Goal: Use online tool/utility: Utilize a website feature to perform a specific function

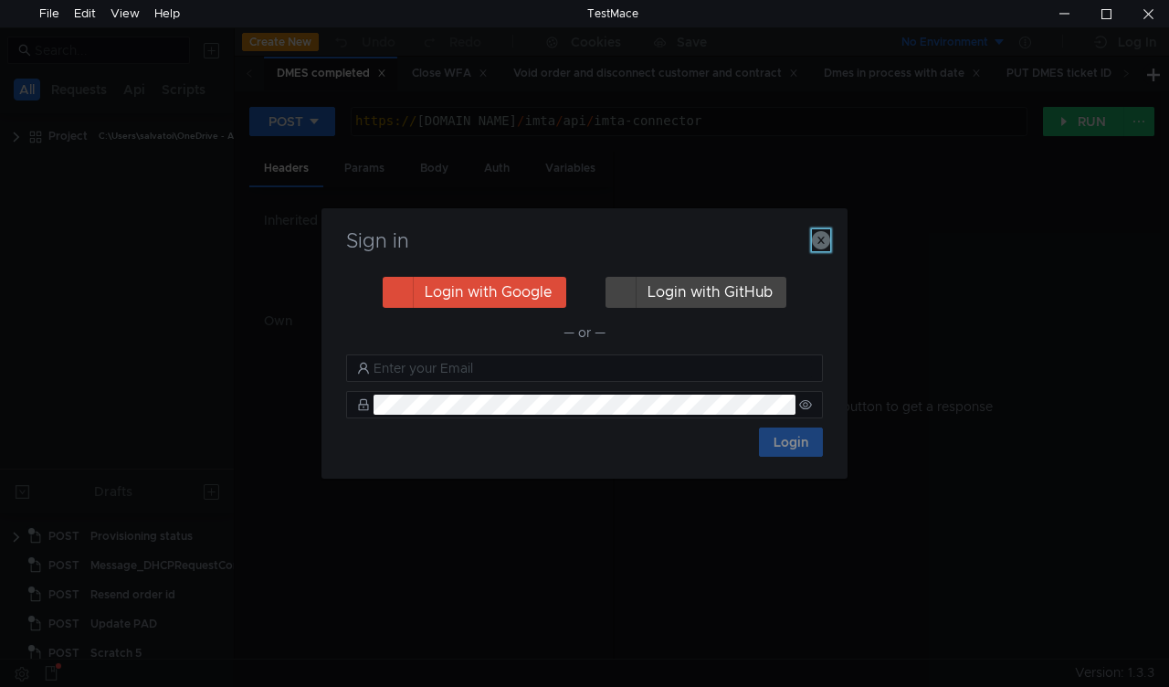
click at [814, 242] on icon "button" at bounding box center [821, 240] width 18 height 18
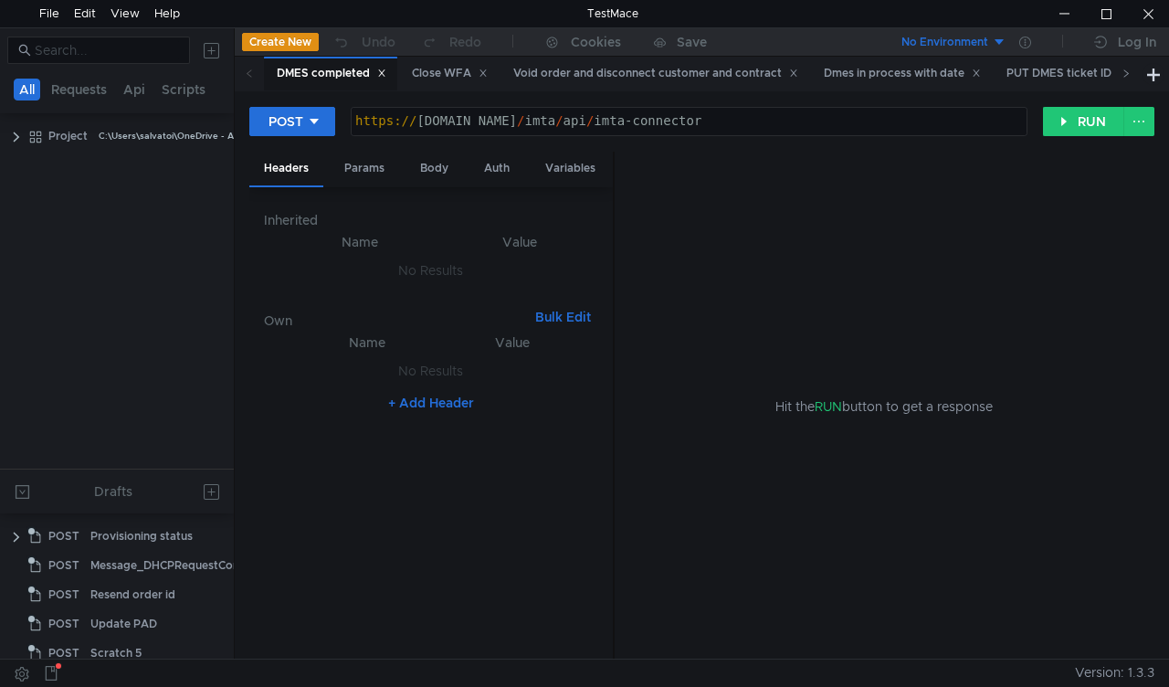
click at [1119, 73] on span at bounding box center [1125, 74] width 29 height 34
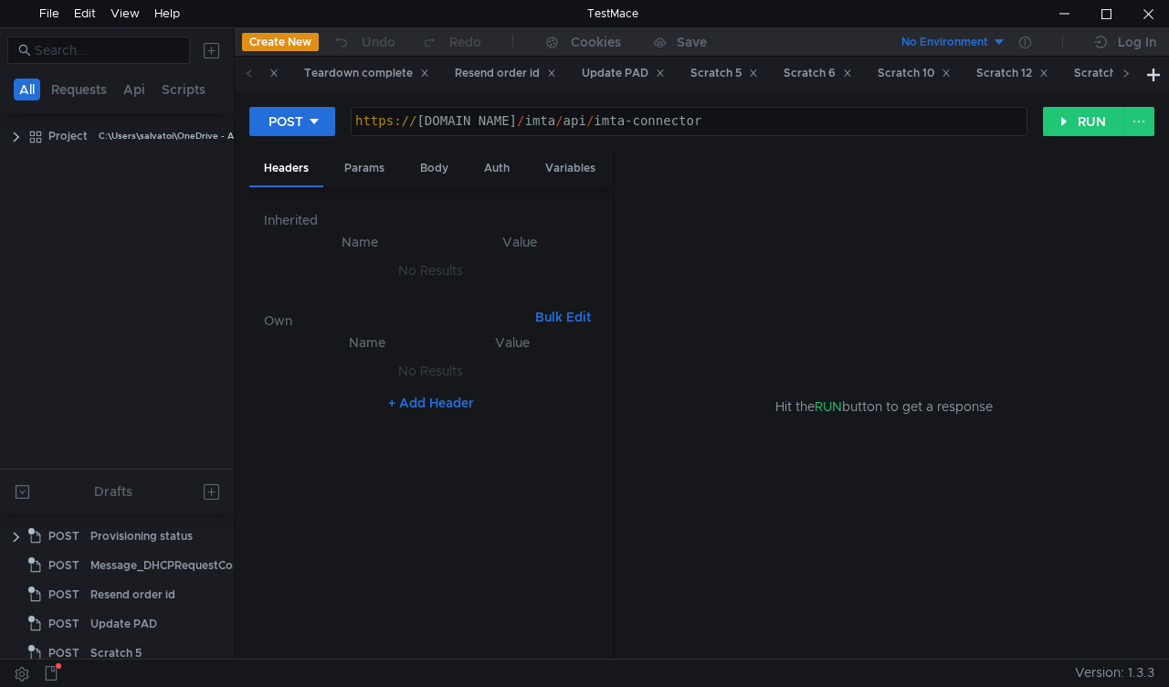
click at [1119, 73] on span at bounding box center [1125, 74] width 29 height 34
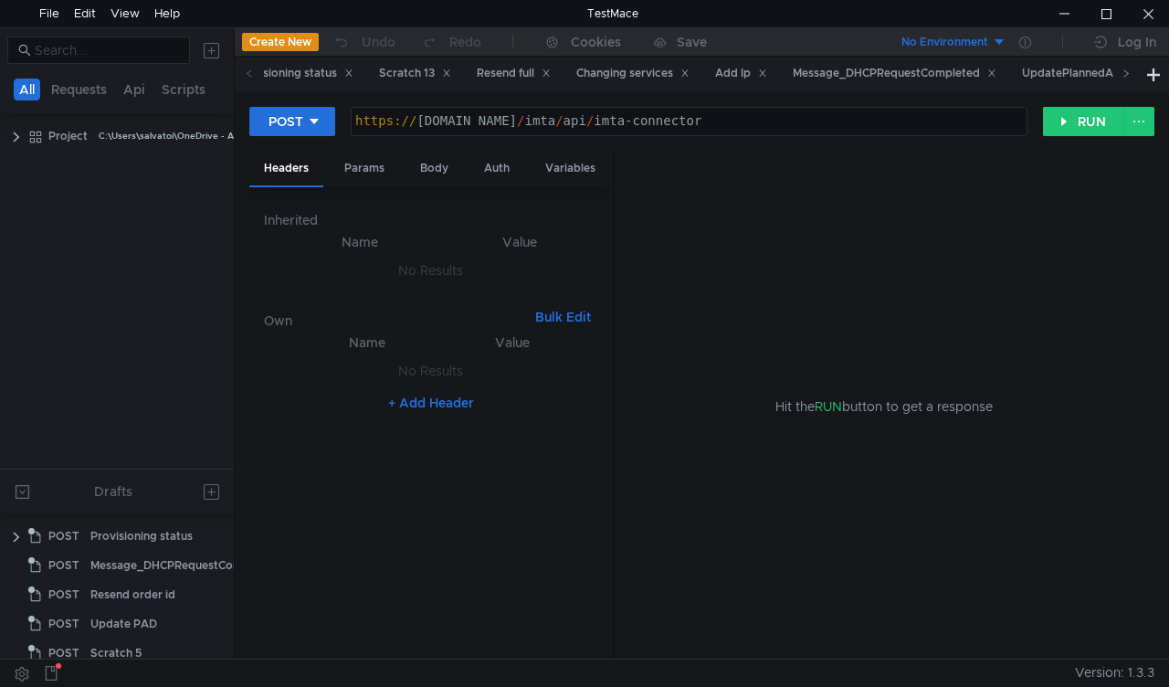
click at [1119, 73] on span at bounding box center [1125, 74] width 29 height 34
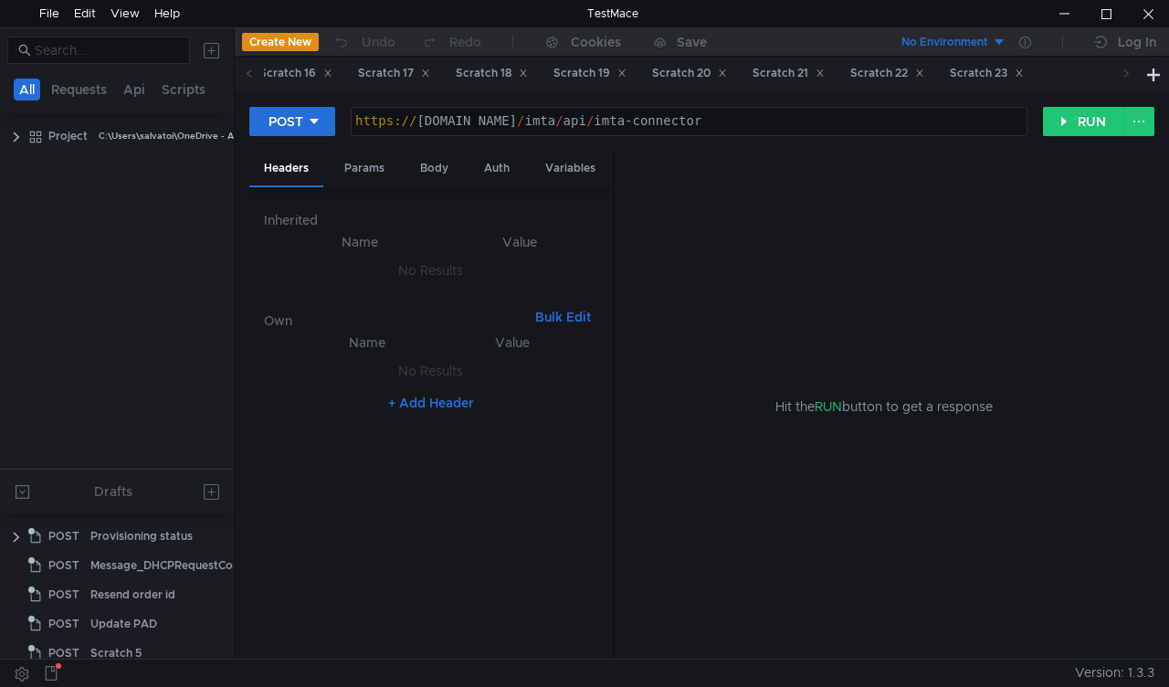
click at [1119, 73] on span at bounding box center [1125, 74] width 29 height 34
click at [935, 62] on div "Scratch 22" at bounding box center [886, 74] width 98 height 34
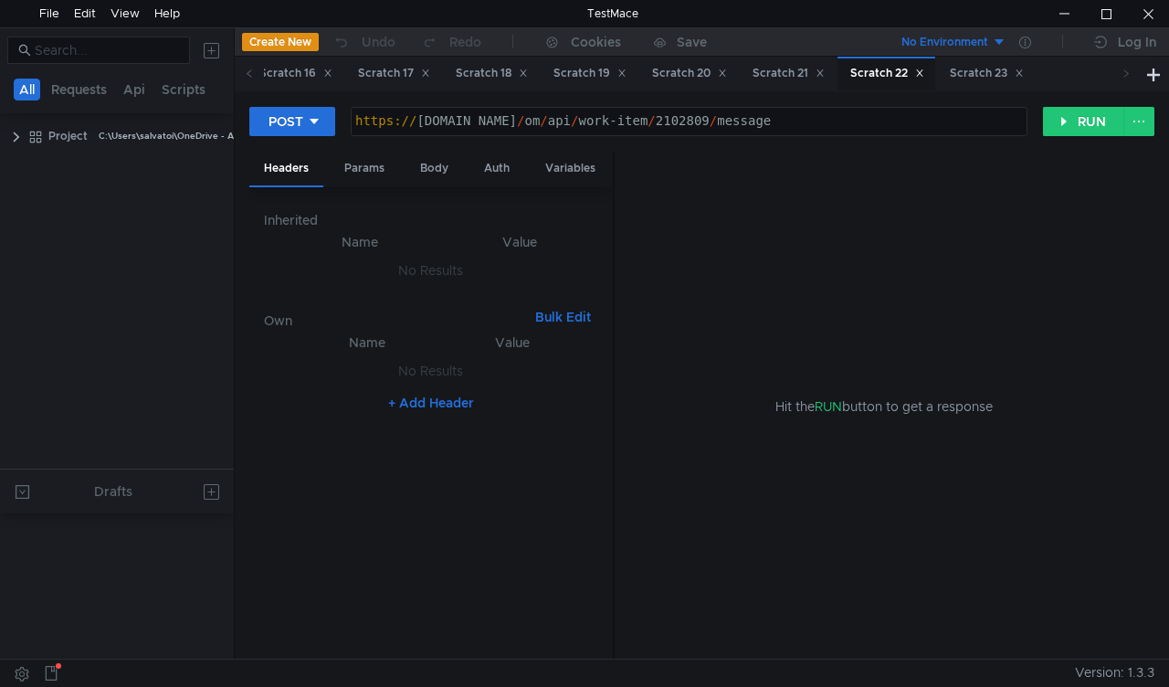
scroll to position [660, 0]
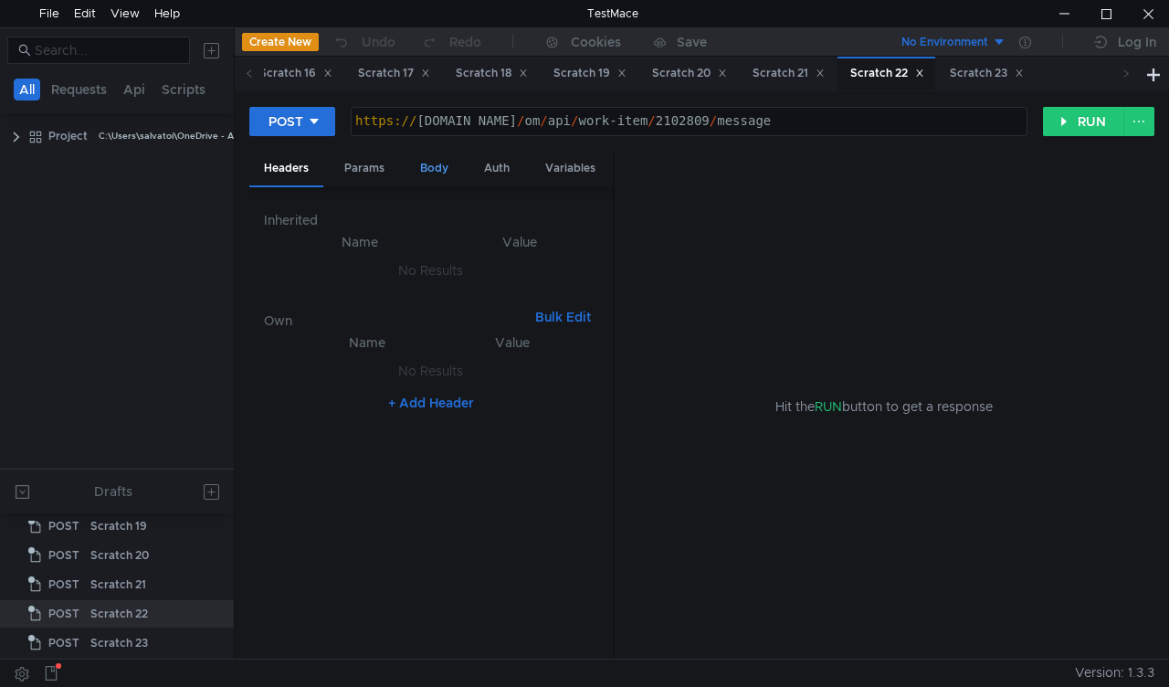
click at [435, 177] on div "Body" at bounding box center [434, 169] width 58 height 34
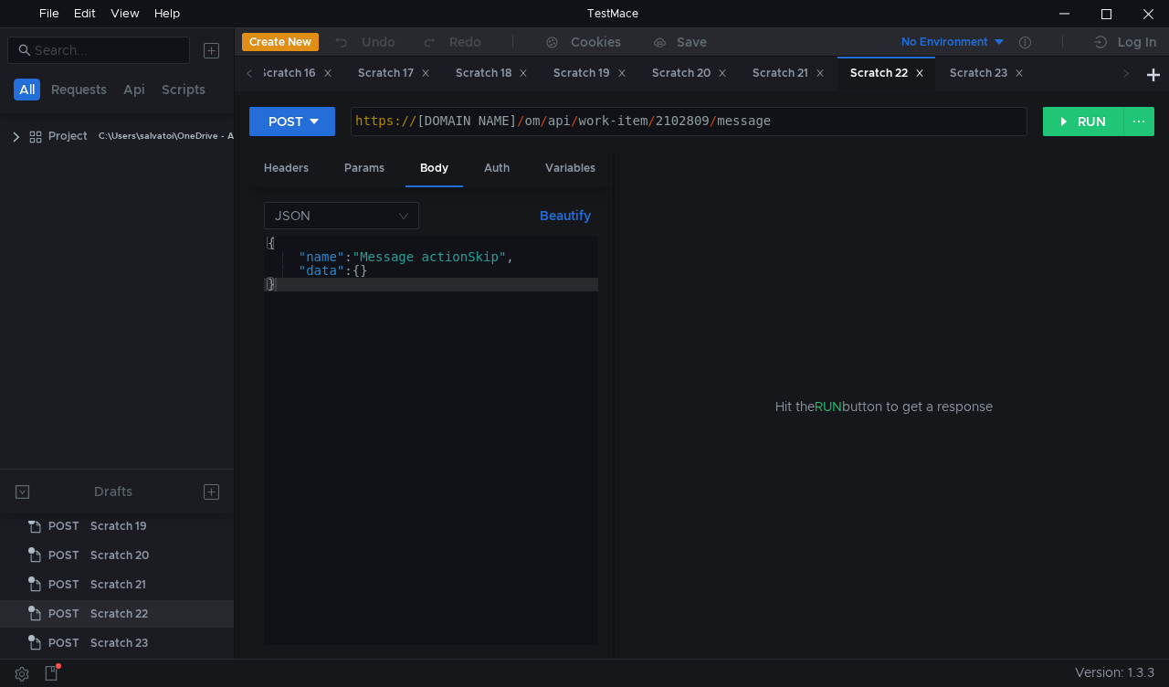
type textarea "[URL][DOMAIN_NAME]"
click at [655, 122] on div "https:// mbx.dfni.nl / om / api / work-item / 2102809 / message" at bounding box center [689, 134] width 675 height 41
click at [1065, 120] on button "RUN" at bounding box center [1083, 121] width 81 height 29
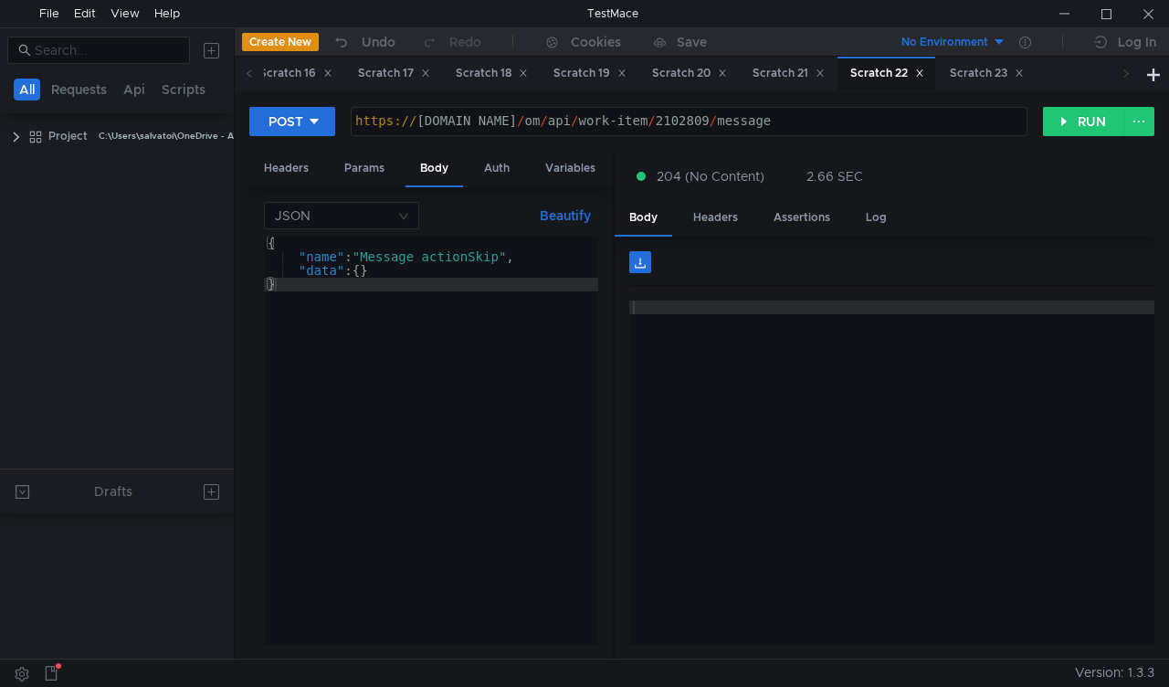
scroll to position [660, 0]
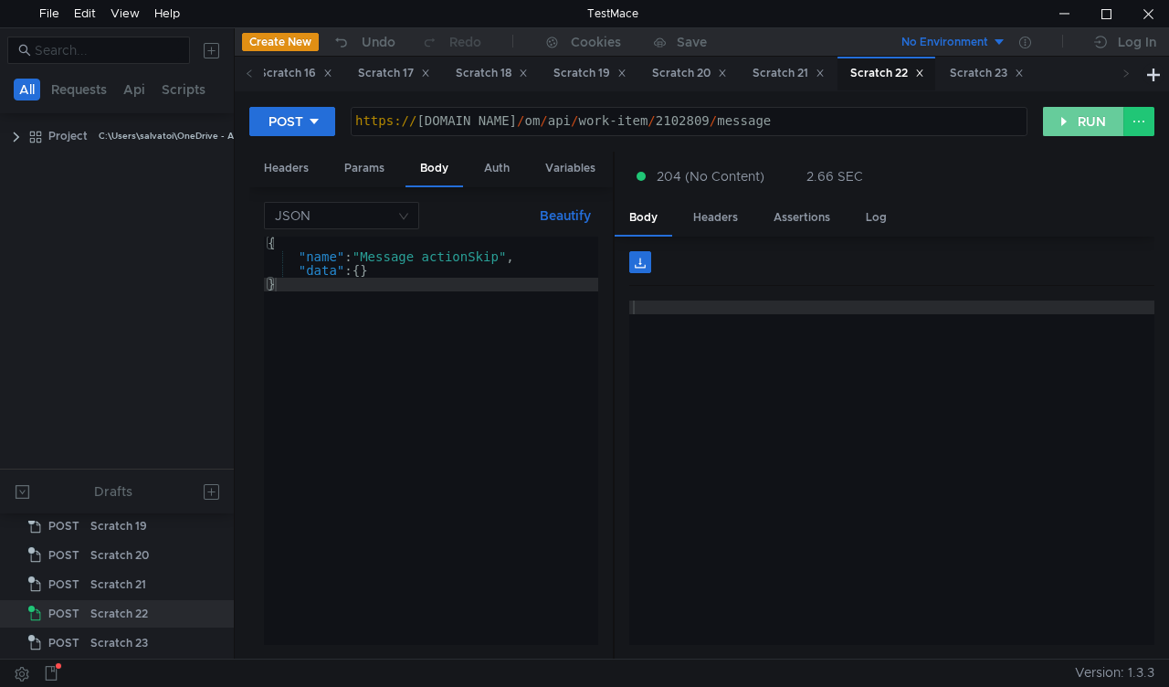
click at [1060, 116] on button "RUN" at bounding box center [1083, 121] width 81 height 29
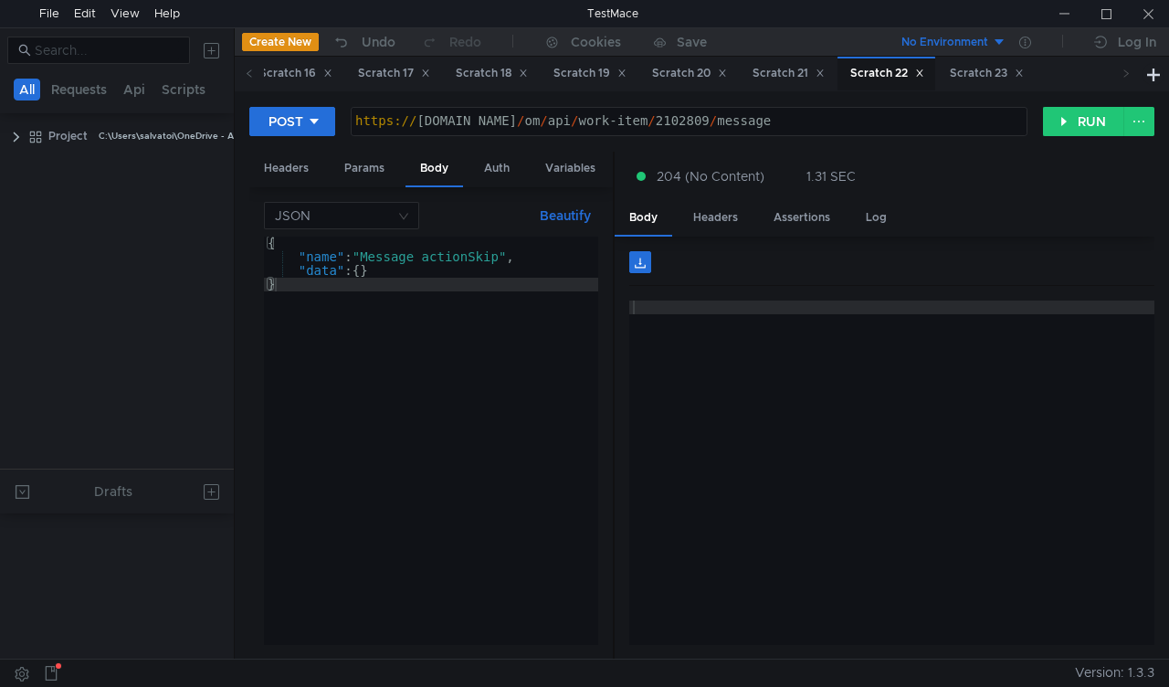
scroll to position [660, 0]
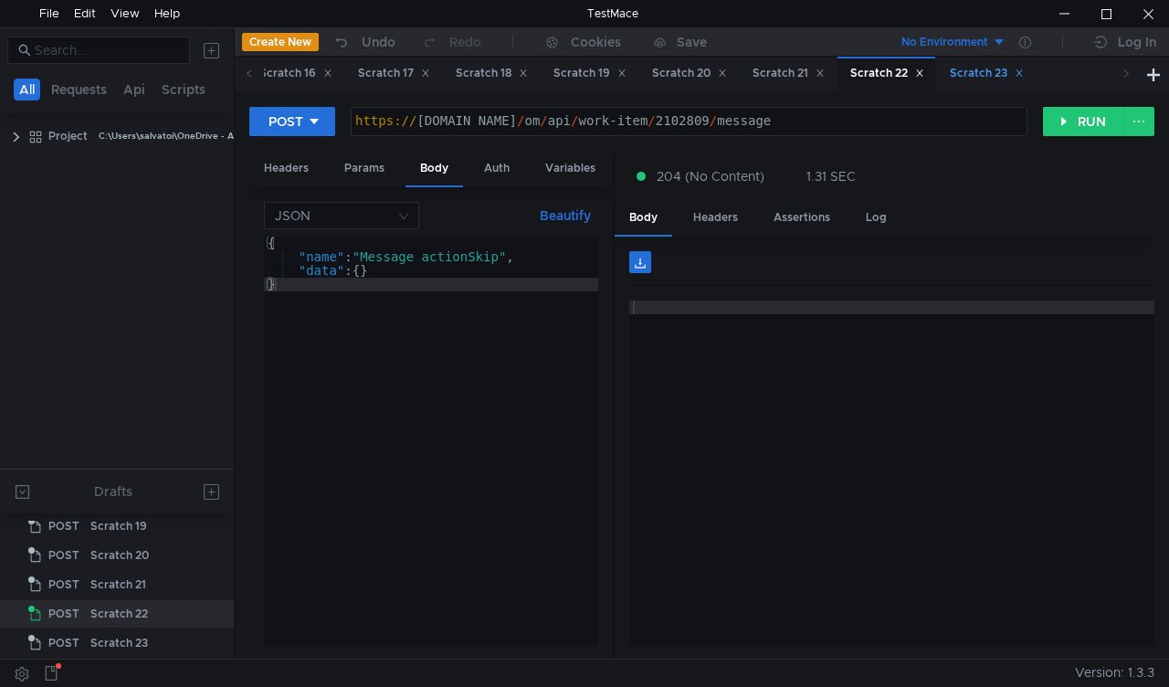
click at [1024, 64] on div "Scratch 23" at bounding box center [987, 73] width 74 height 19
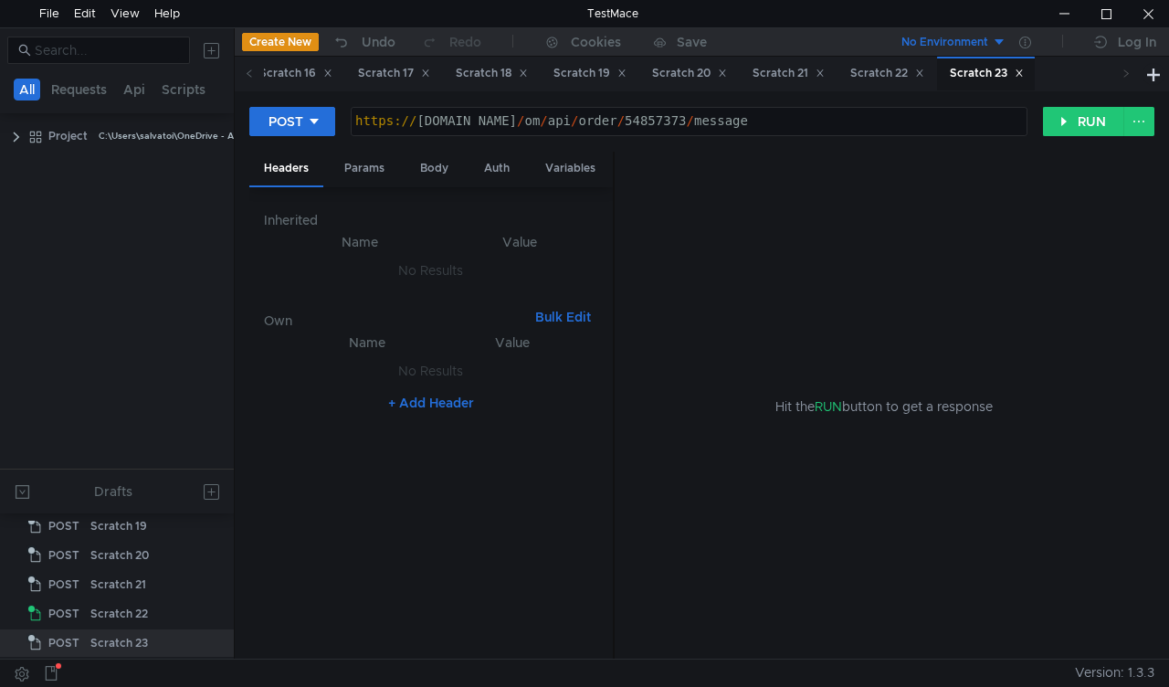
click at [631, 115] on div "https:// mbx.dfni.nl / om / api / order / 54857373 / message" at bounding box center [689, 134] width 675 height 41
paste textarea "63668"
type textarea "https://mbx.dfni.nl/om/api/order/54863668/message"
click at [1039, 120] on div "POST https://mbx.dfni.nl/om/api/order/54863668/message https:// mbx.dfni.nl / o…" at bounding box center [646, 121] width 794 height 31
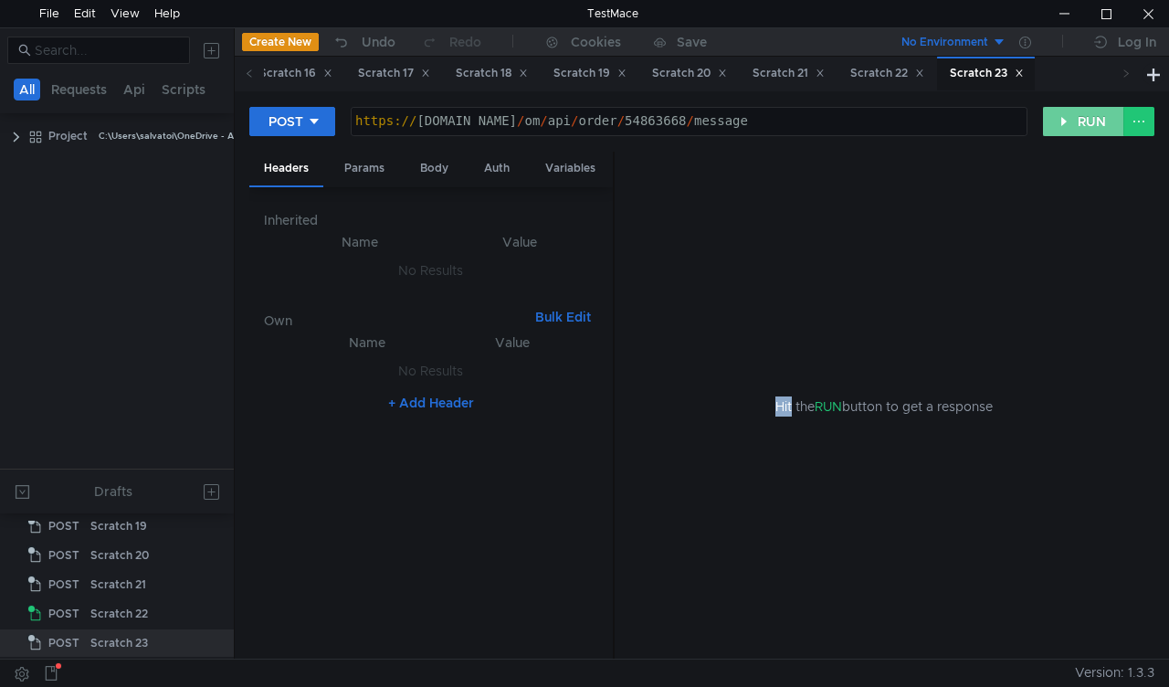
drag, startPoint x: 1039, startPoint y: 120, endPoint x: 1061, endPoint y: 117, distance: 22.1
click at [1061, 117] on div "POST https://mbx.dfni.nl/om/api/order/54863668/message https:// mbx.dfni.nl / o…" at bounding box center [701, 129] width 905 height 46
click at [1061, 117] on button "RUN" at bounding box center [1083, 121] width 81 height 29
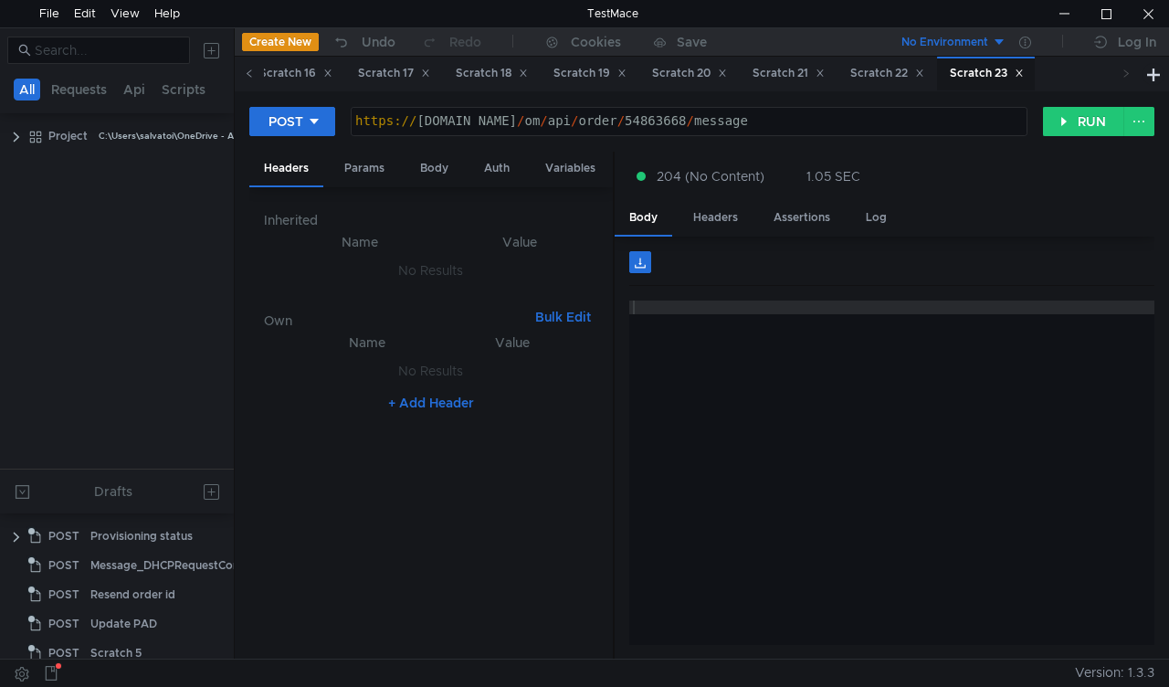
click at [247, 74] on icon at bounding box center [249, 72] width 9 height 9
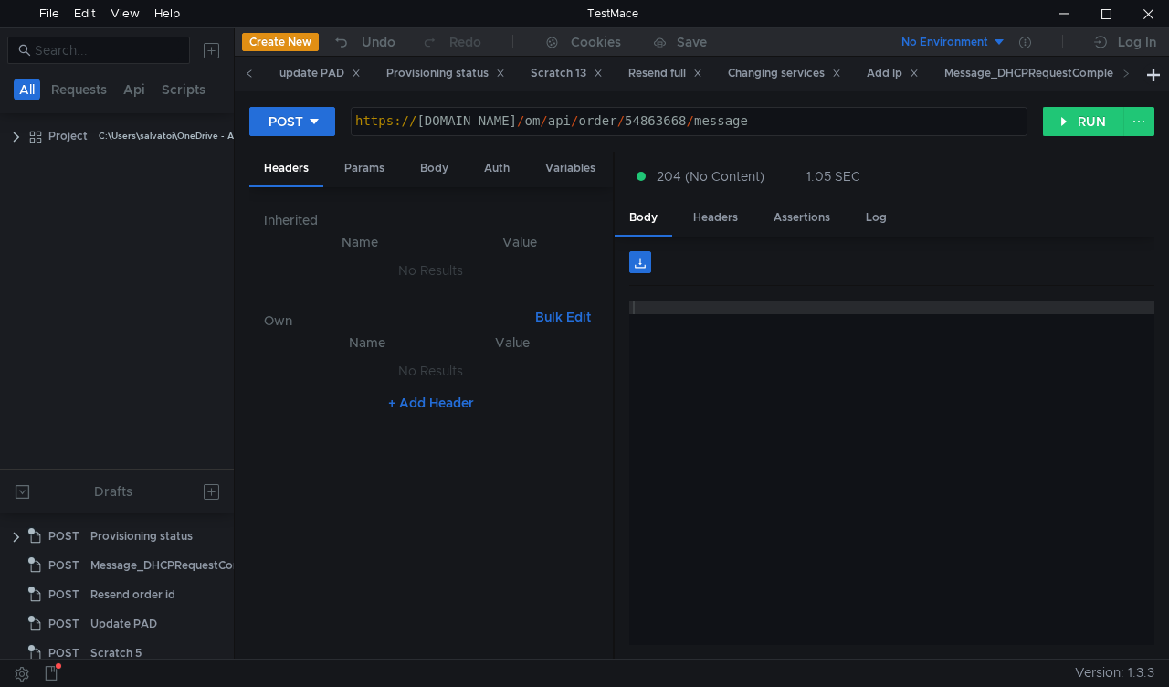
click at [247, 74] on icon at bounding box center [249, 72] width 9 height 9
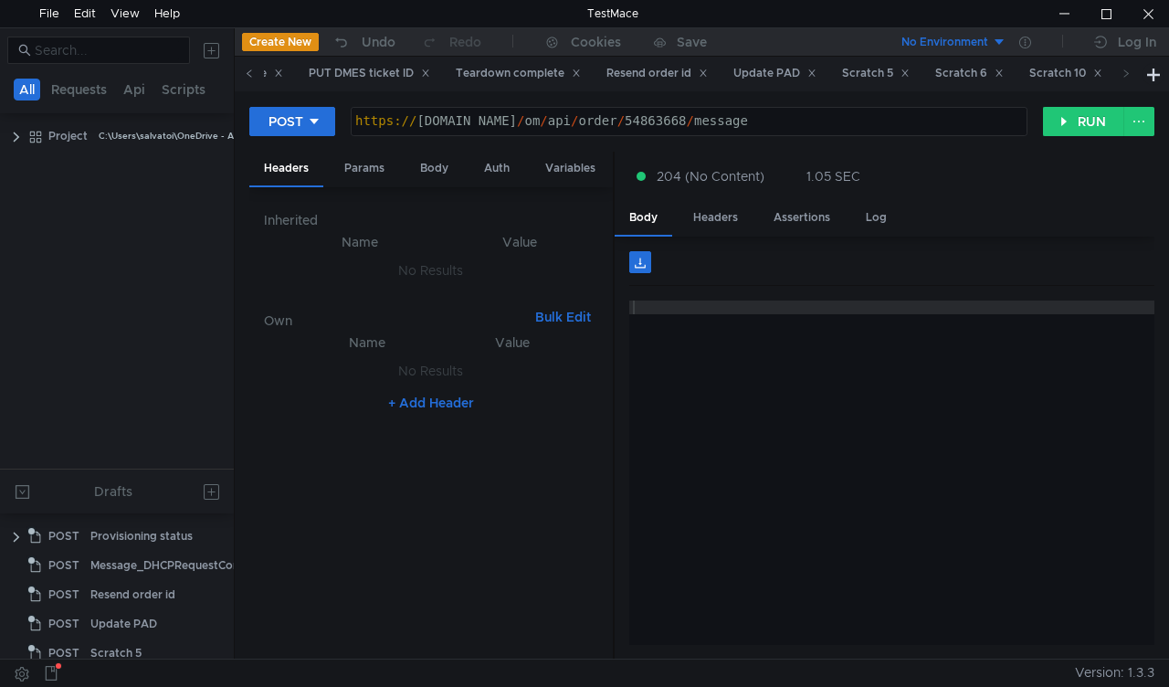
click at [247, 74] on icon at bounding box center [249, 72] width 9 height 9
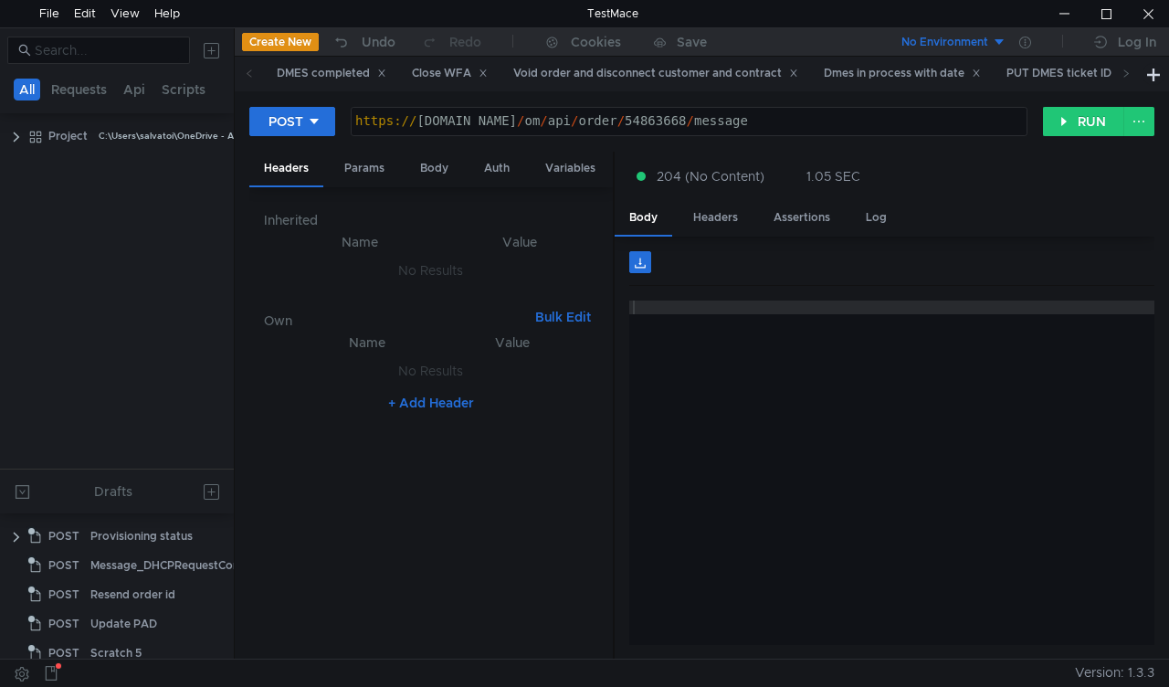
click at [247, 74] on icon at bounding box center [249, 72] width 9 height 9
click at [621, 79] on div "Void order and disconnect customer and contract" at bounding box center [655, 73] width 285 height 19
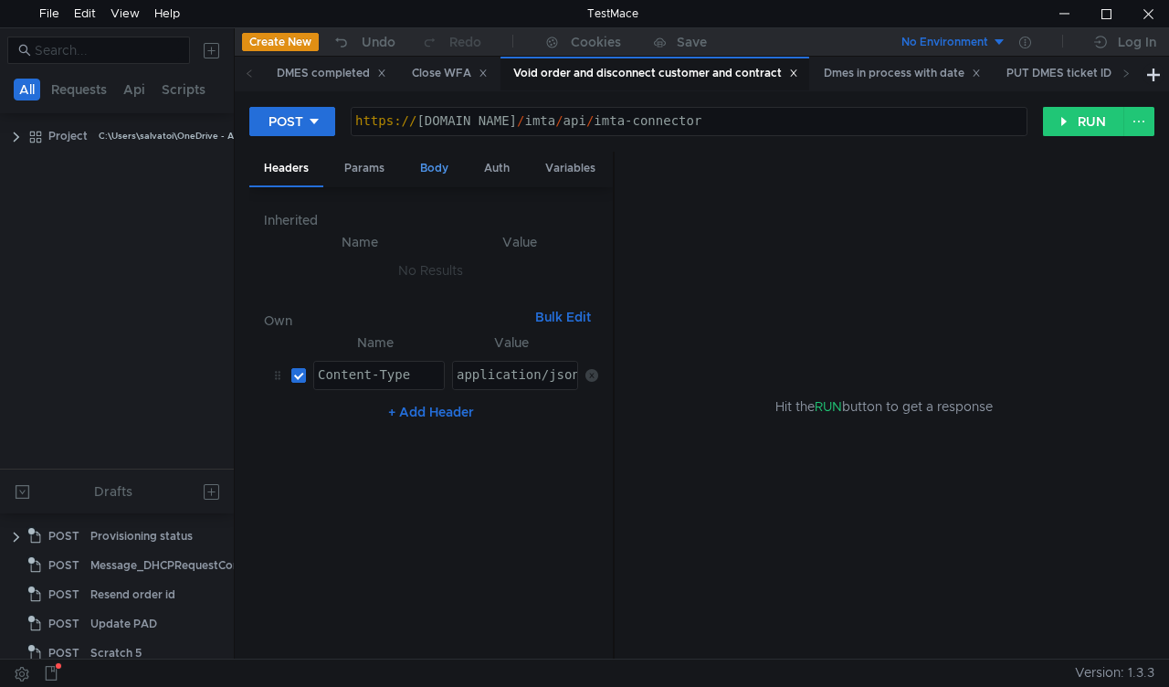
click at [438, 175] on div "Body" at bounding box center [434, 169] width 58 height 34
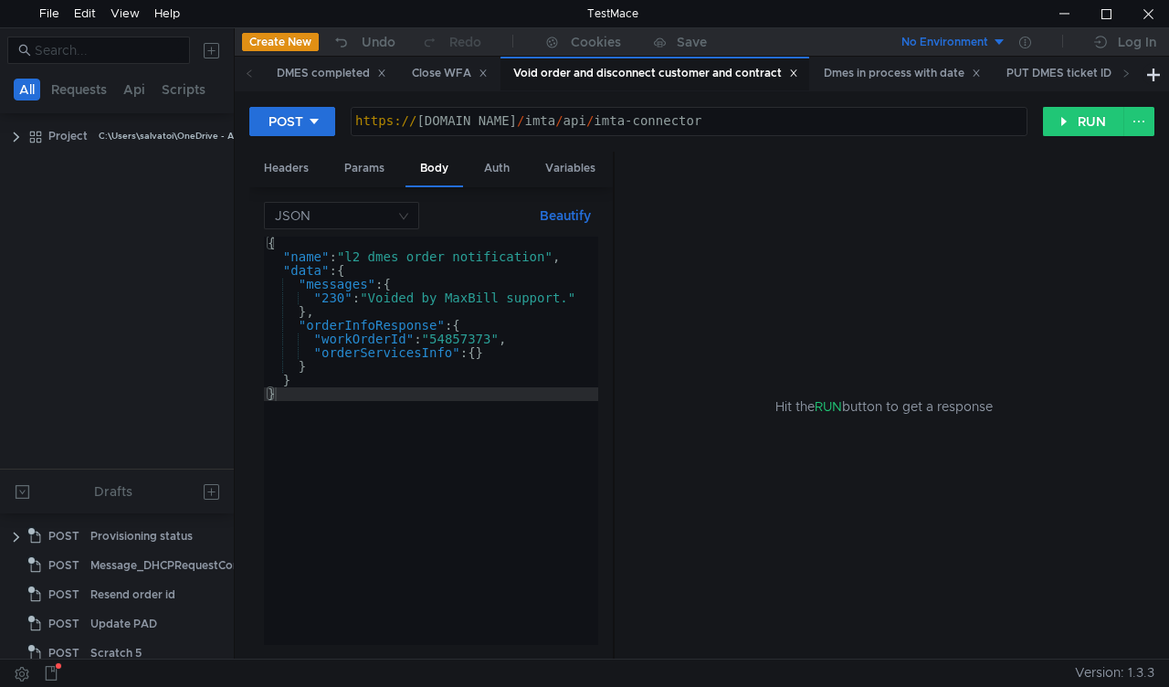
click at [458, 333] on div "{ "name" : "l2_dmes_order_notification" , "data" : { "messages" : { "230" : "Vo…" at bounding box center [431, 455] width 334 height 436
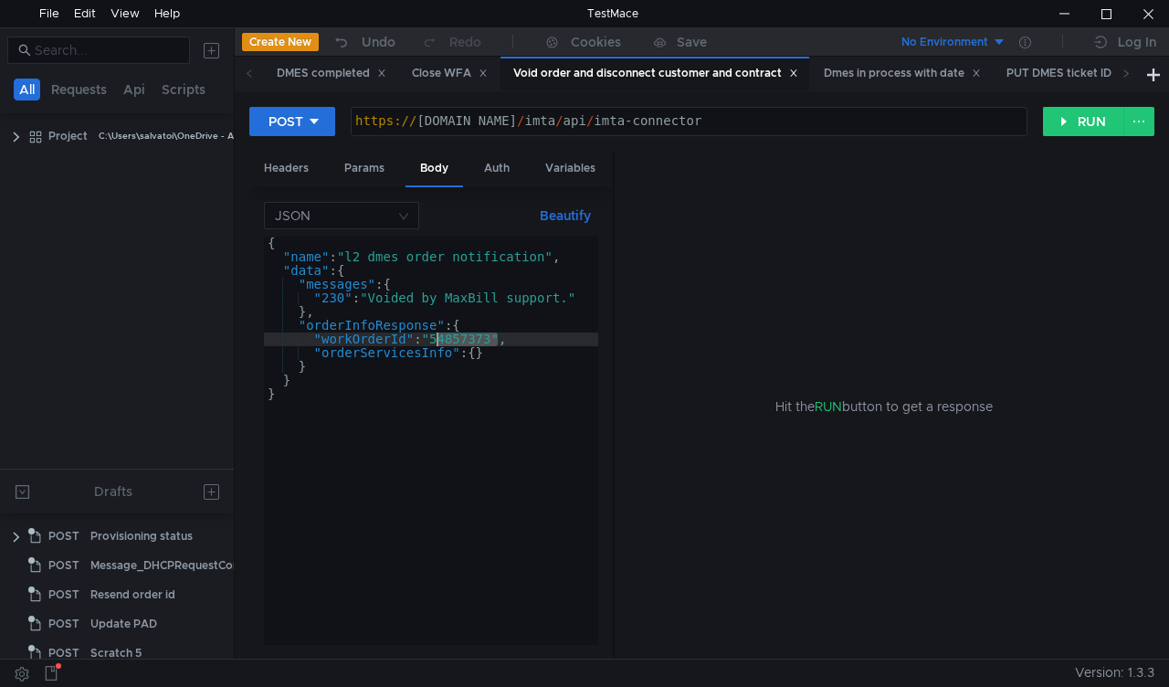
click at [458, 333] on div "{ "name" : "l2_dmes_order_notification" , "data" : { "messages" : { "230" : "Vo…" at bounding box center [431, 455] width 334 height 436
paste textarea "61208"
click at [1059, 117] on button "RUN" at bounding box center [1083, 121] width 81 height 29
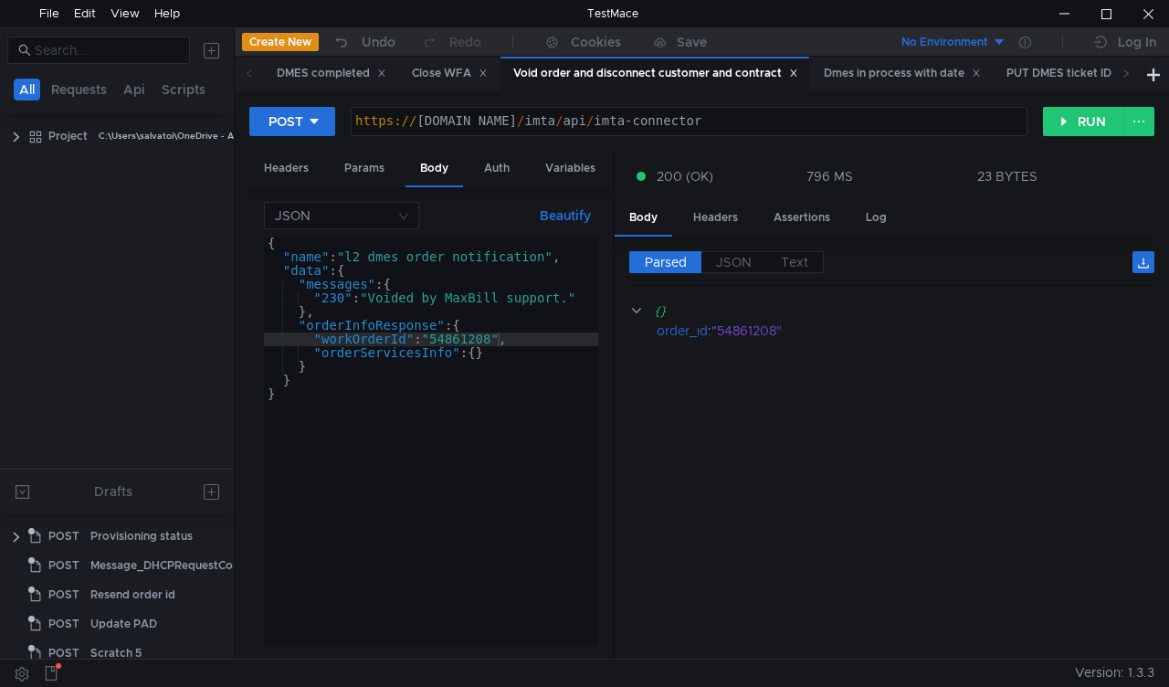
click at [473, 344] on div "{ "name" : "l2_dmes_order_notification" , "data" : { "messages" : { "230" : "Vo…" at bounding box center [431, 455] width 334 height 436
paste textarea "366"
type textarea ""workOrderId": "54863668","
click at [1067, 122] on button "RUN" at bounding box center [1083, 121] width 81 height 29
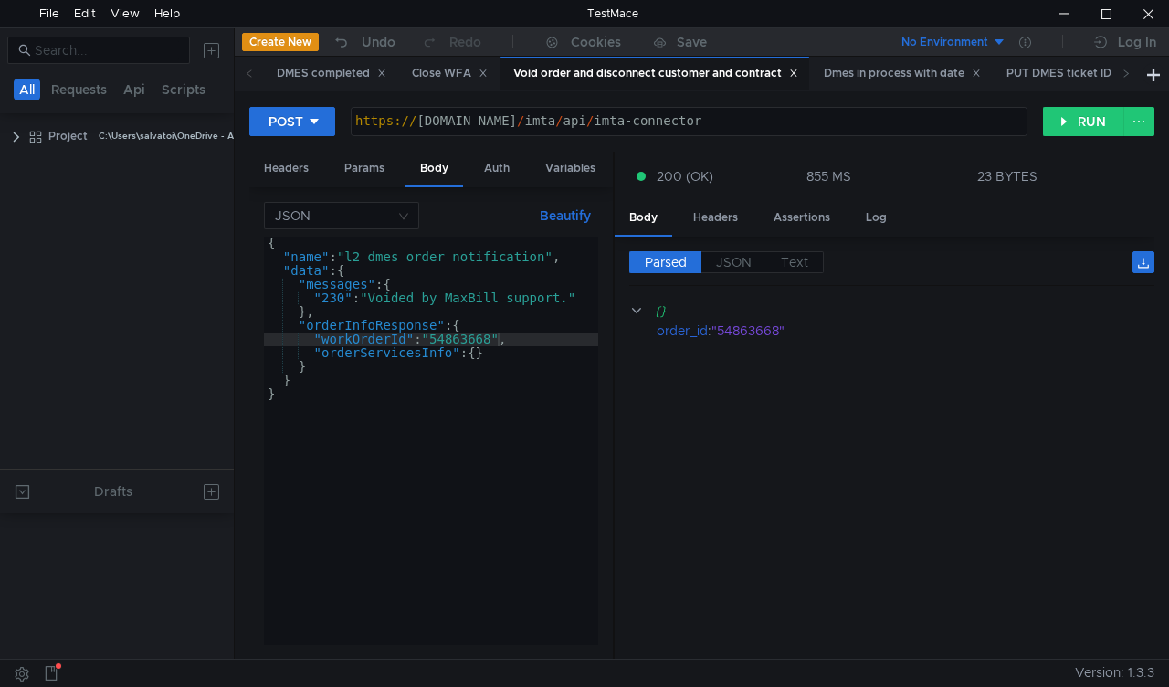
scroll to position [662, 0]
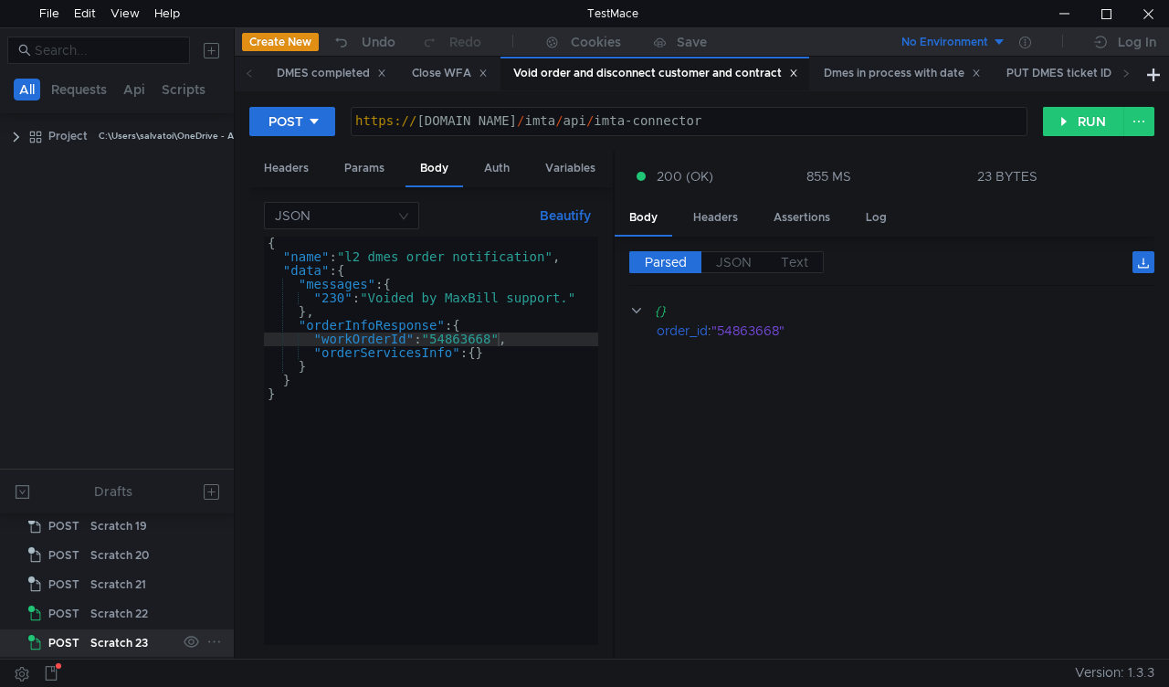
click at [102, 632] on div "Scratch 23" at bounding box center [119, 642] width 58 height 27
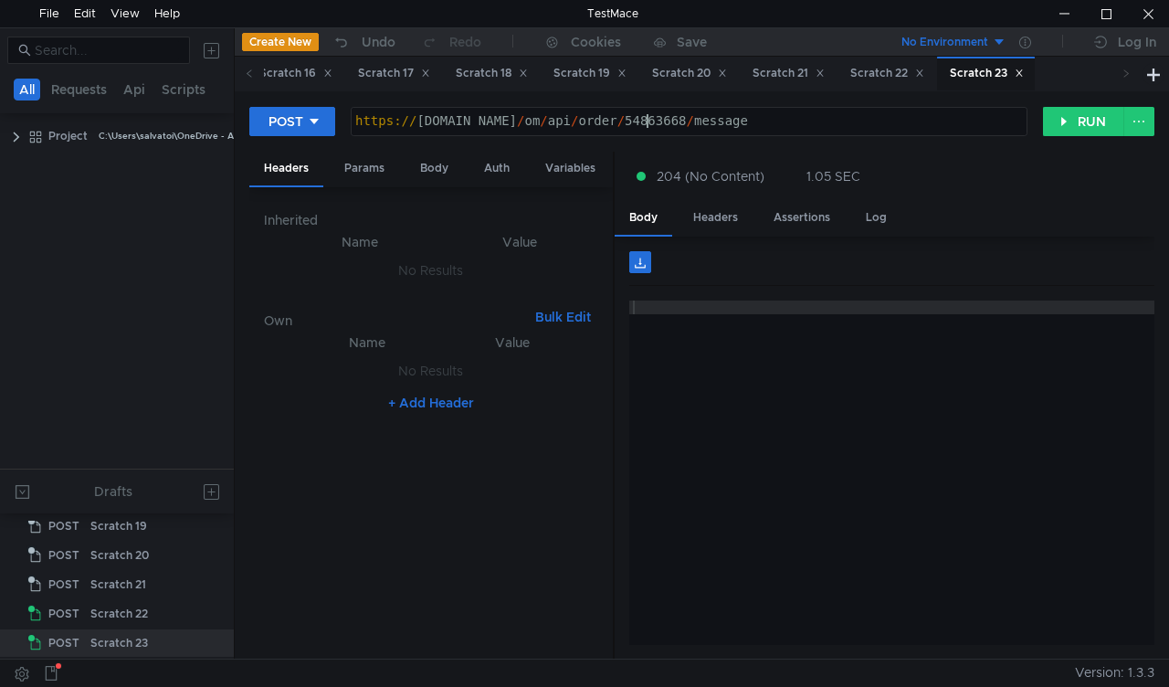
click at [649, 119] on div "https:// mbx.dfni.nl / om / api / order / 54863668 / message" at bounding box center [689, 134] width 675 height 41
click at [625, 115] on div "https:// mbx.dfni.nl / om / api / order / 54863668 / message" at bounding box center [689, 134] width 675 height 41
paste textarea "120"
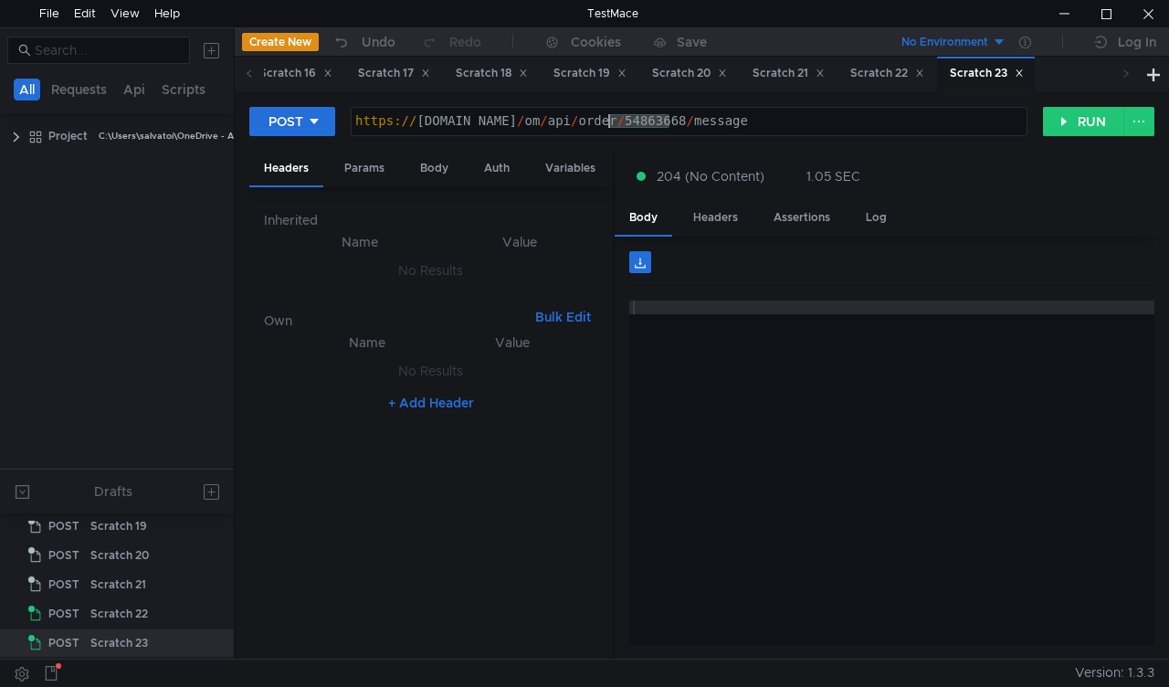
type textarea "https://mbx.dfni.nl/om/api/order/54861208/message"
click at [1061, 135] on button "RUN" at bounding box center [1083, 121] width 81 height 29
click at [924, 69] on div "Scratch 22" at bounding box center [887, 73] width 74 height 19
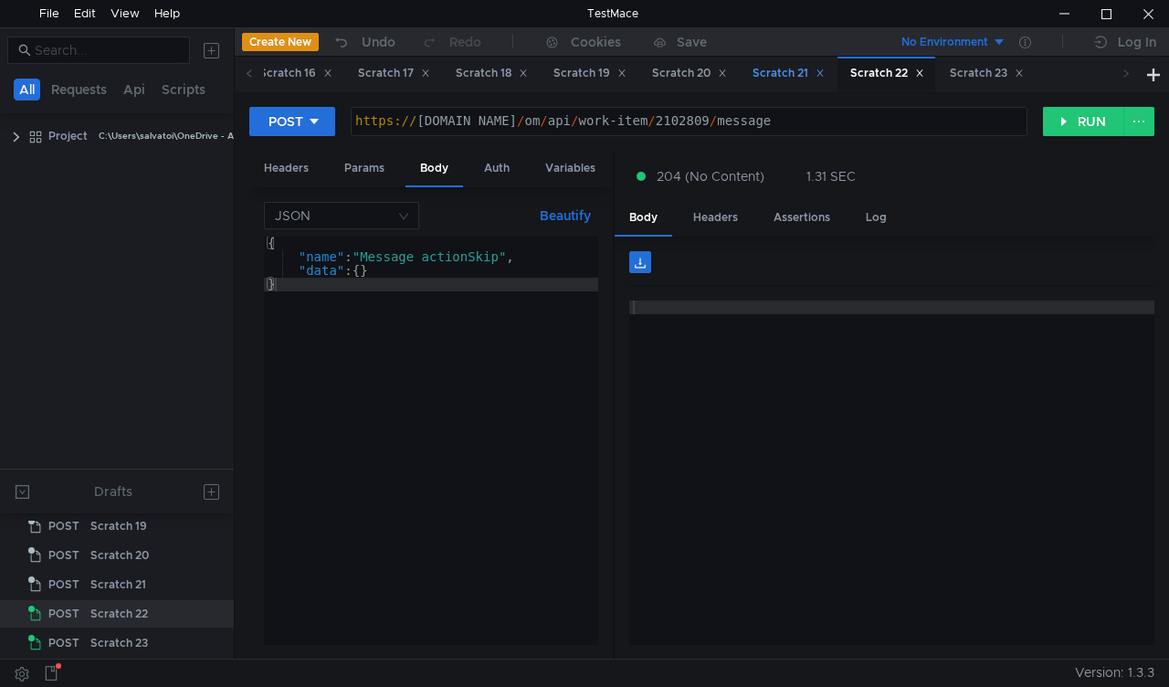
click at [825, 79] on div "Scratch 21" at bounding box center [788, 73] width 72 height 19
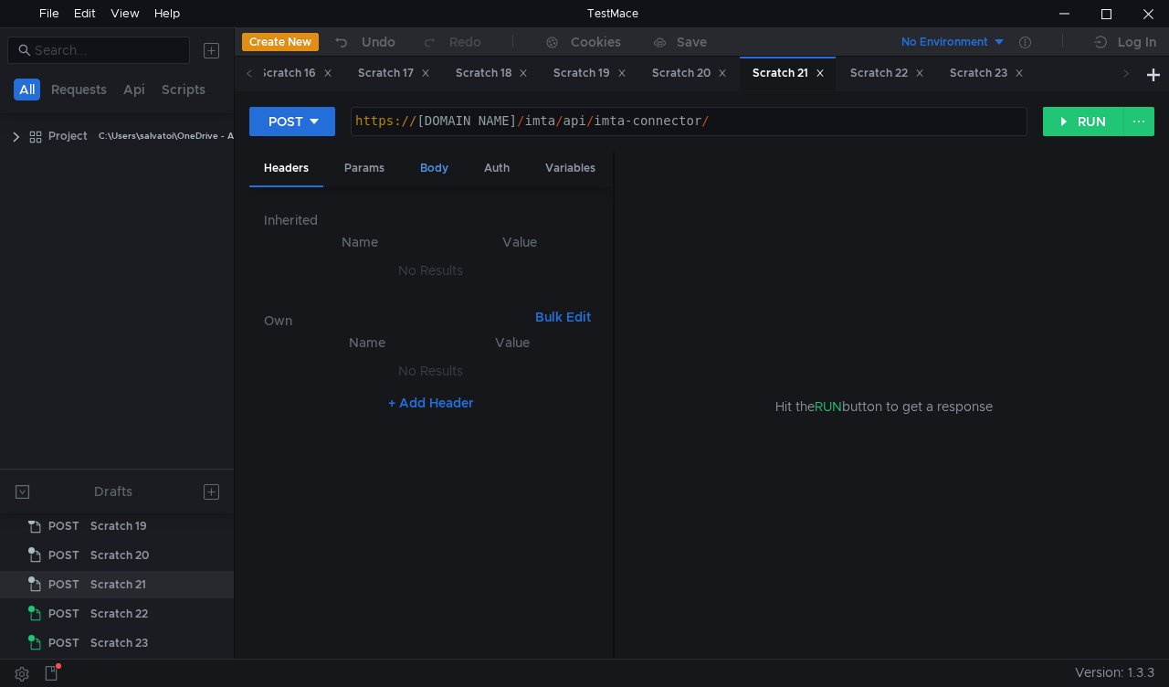
click at [440, 169] on div "Body" at bounding box center [434, 169] width 58 height 34
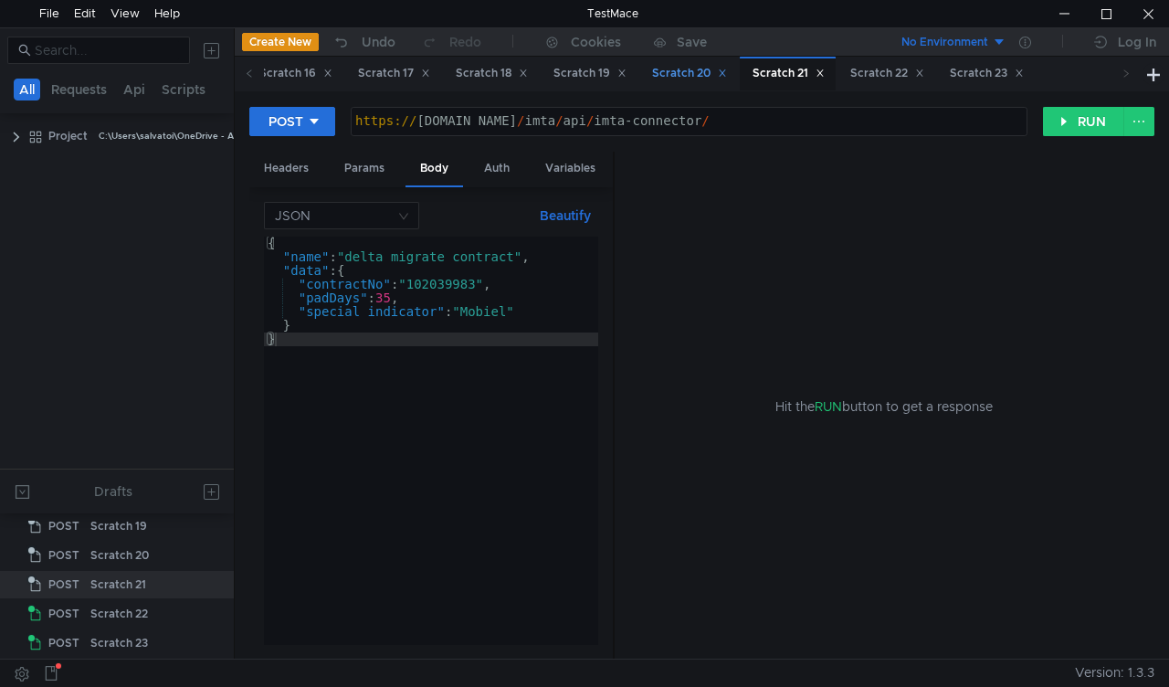
click at [727, 72] on div "Scratch 20" at bounding box center [689, 73] width 75 height 19
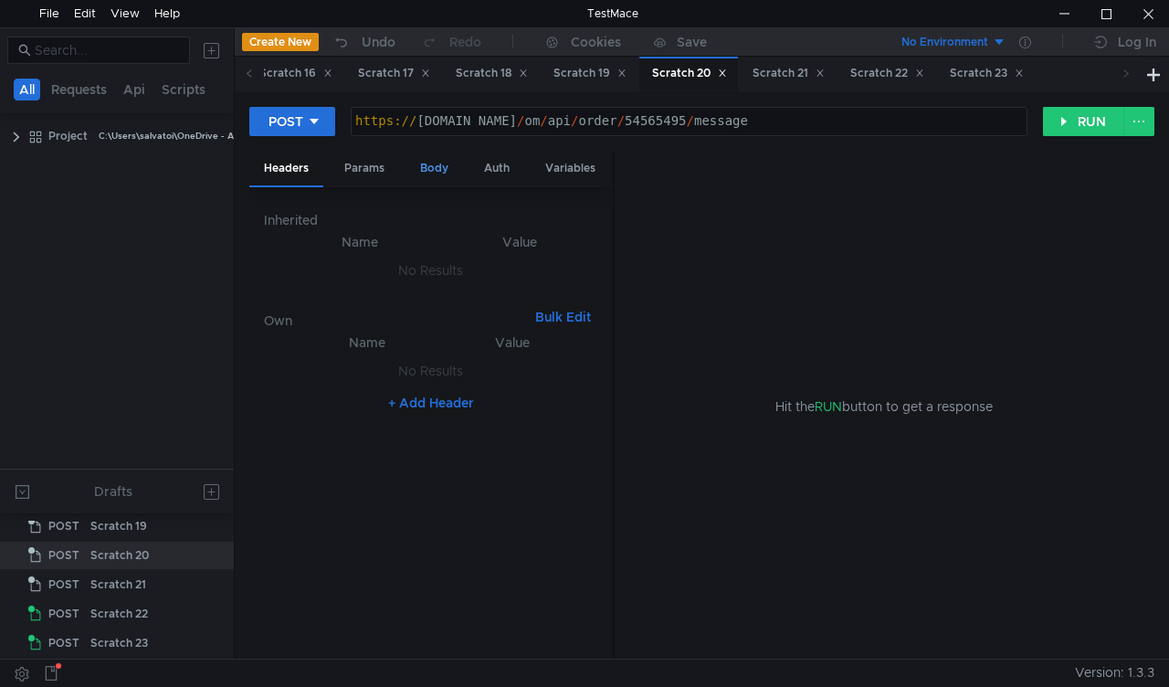
click at [428, 177] on div "Body" at bounding box center [434, 169] width 58 height 34
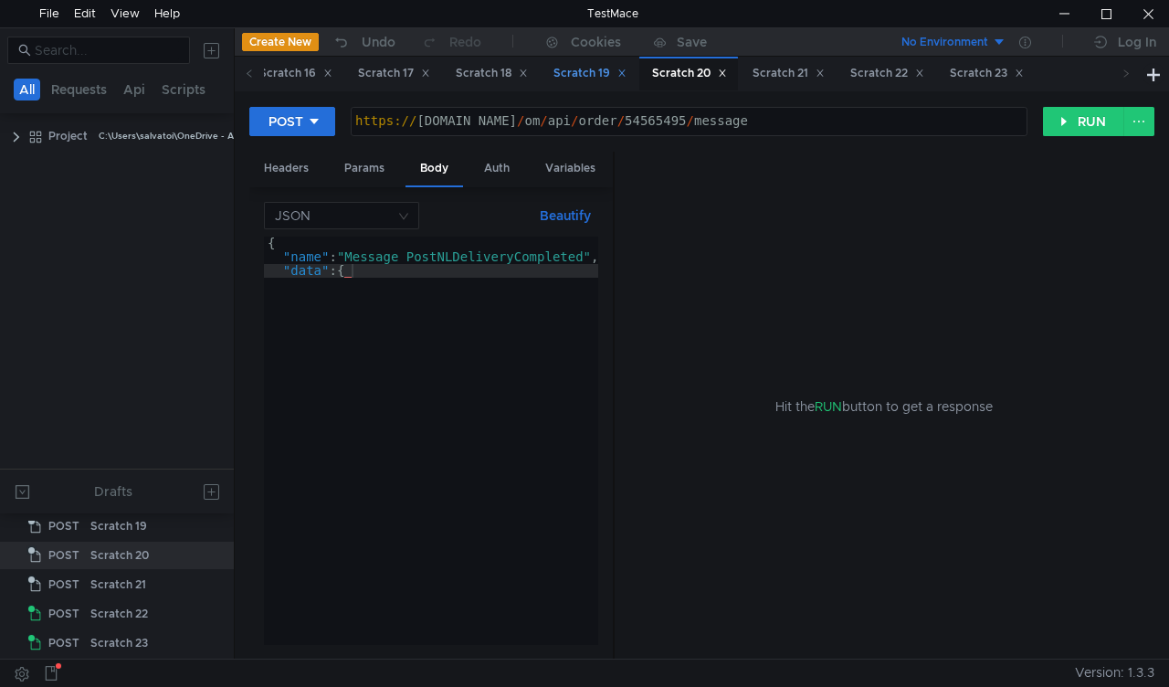
click at [626, 81] on div "Scratch 19" at bounding box center [589, 73] width 73 height 19
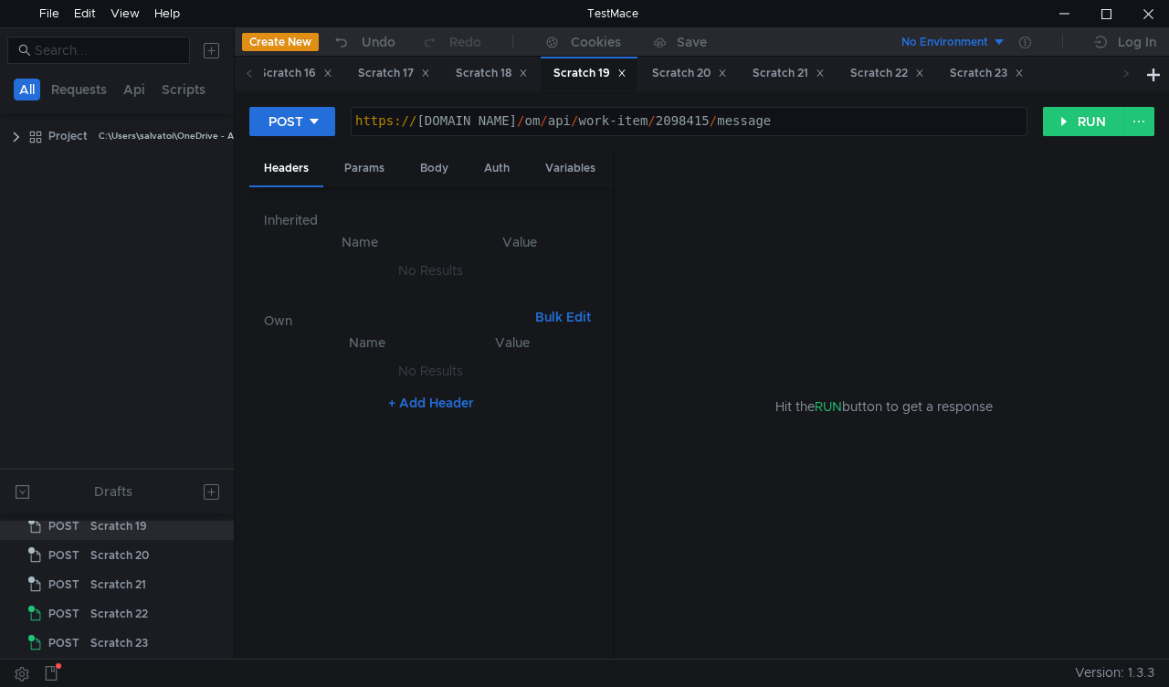
scroll to position [575, 0]
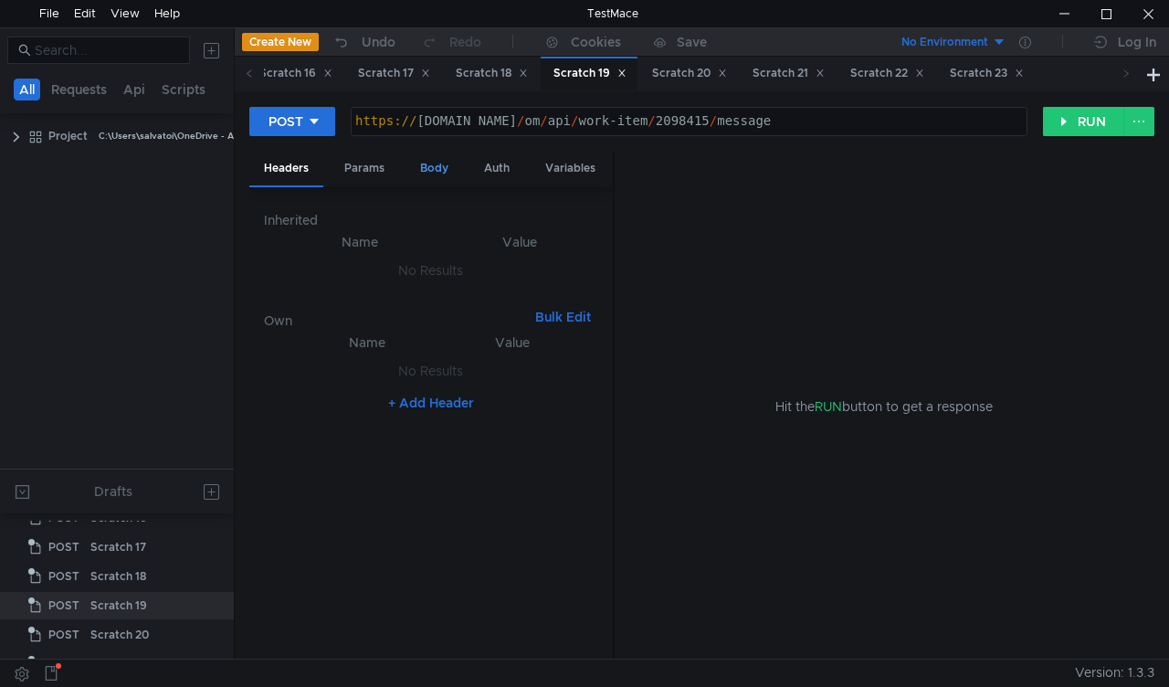
click at [437, 172] on div "Body" at bounding box center [434, 169] width 58 height 34
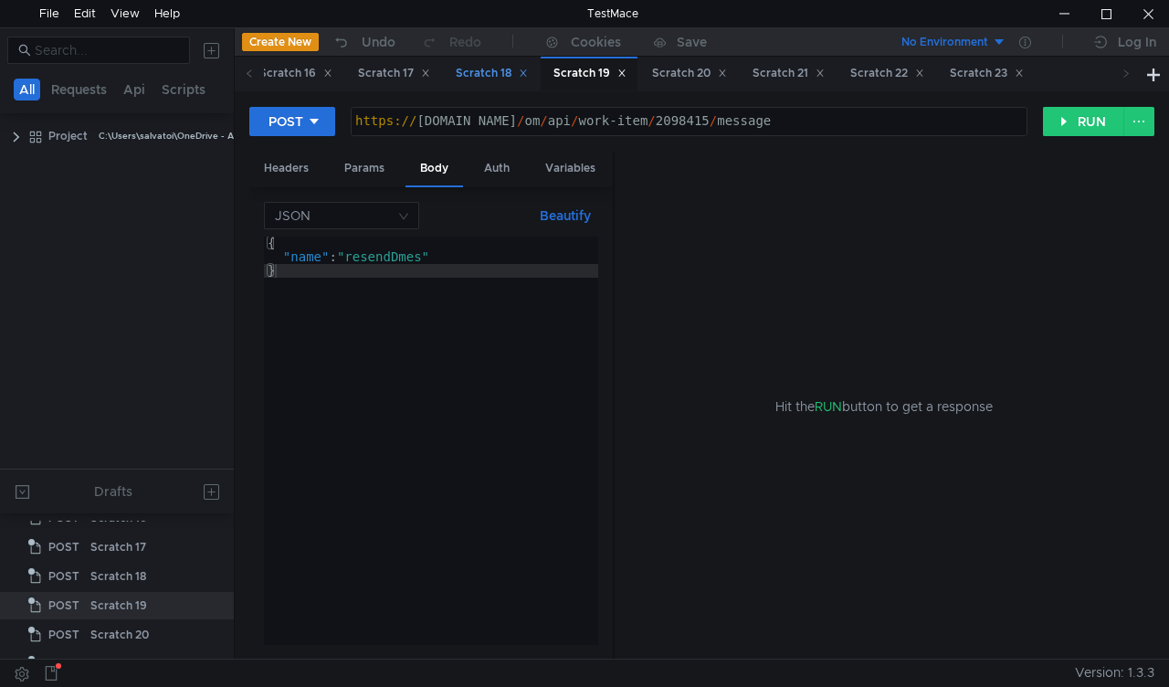
click at [528, 73] on div "Scratch 18" at bounding box center [492, 73] width 72 height 19
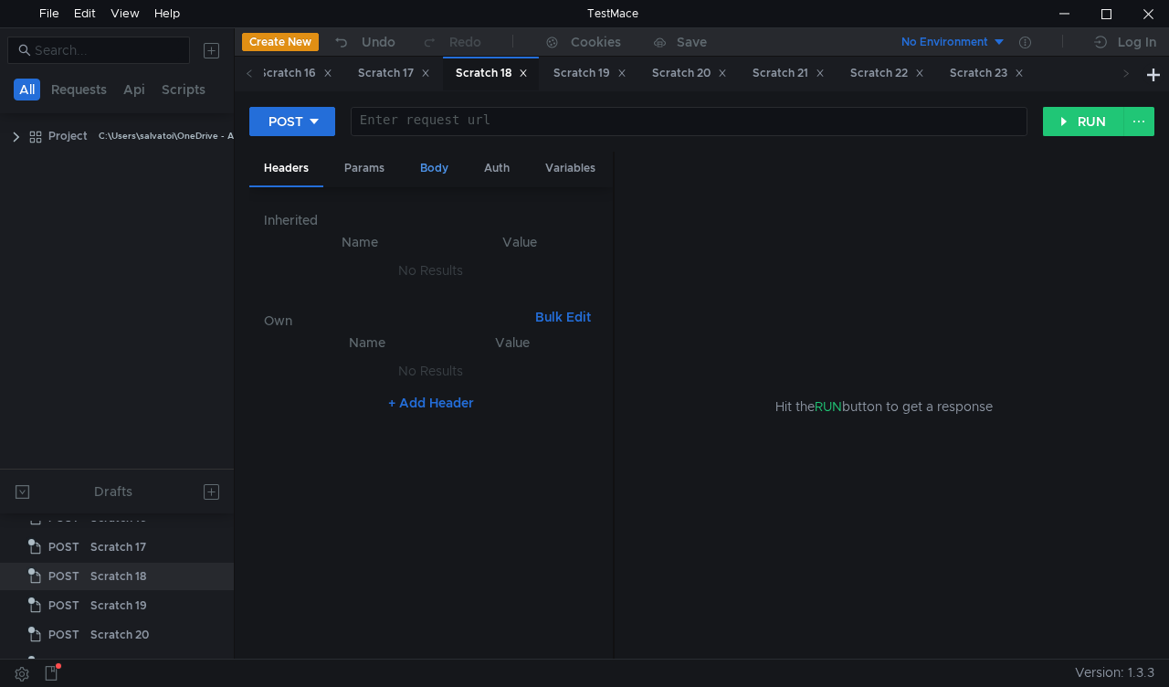
click at [441, 166] on div "Body" at bounding box center [434, 169] width 58 height 34
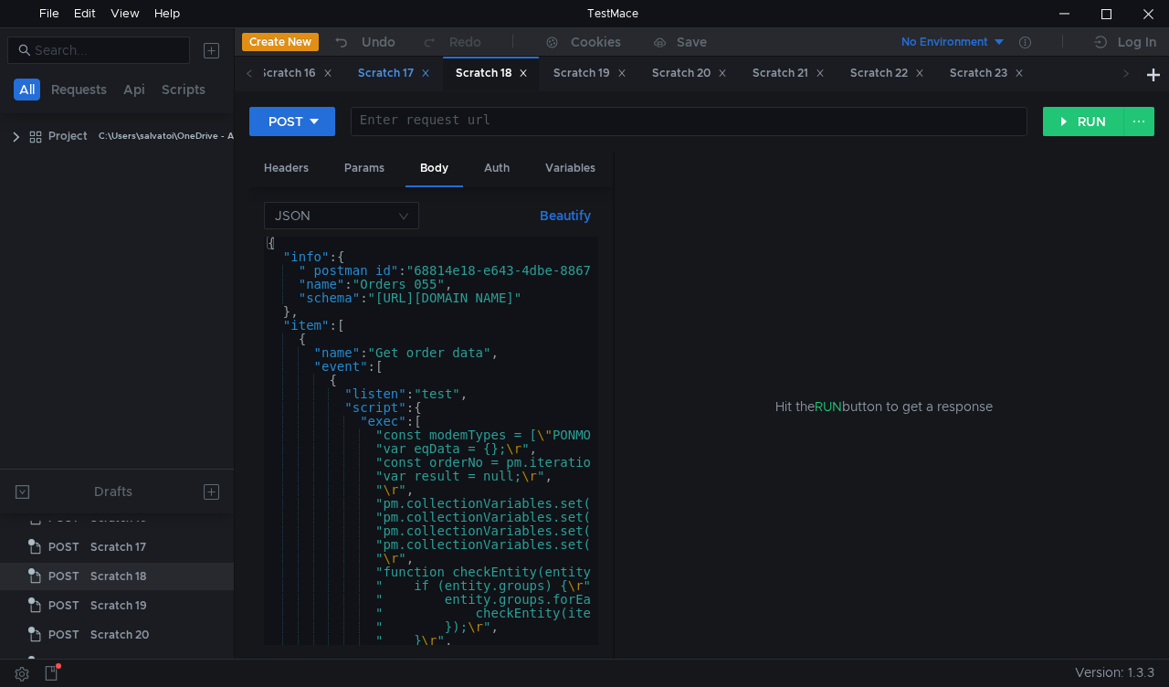
click at [441, 83] on div "Scratch 17" at bounding box center [393, 74] width 96 height 34
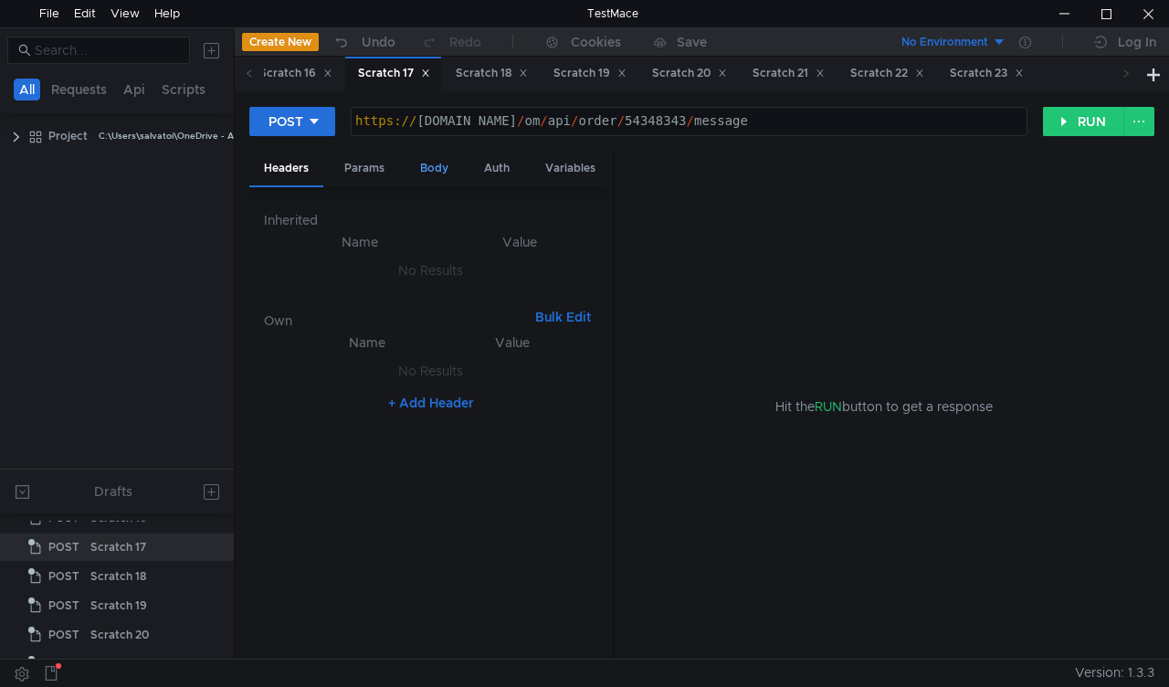
click at [433, 165] on div "Body" at bounding box center [434, 169] width 58 height 34
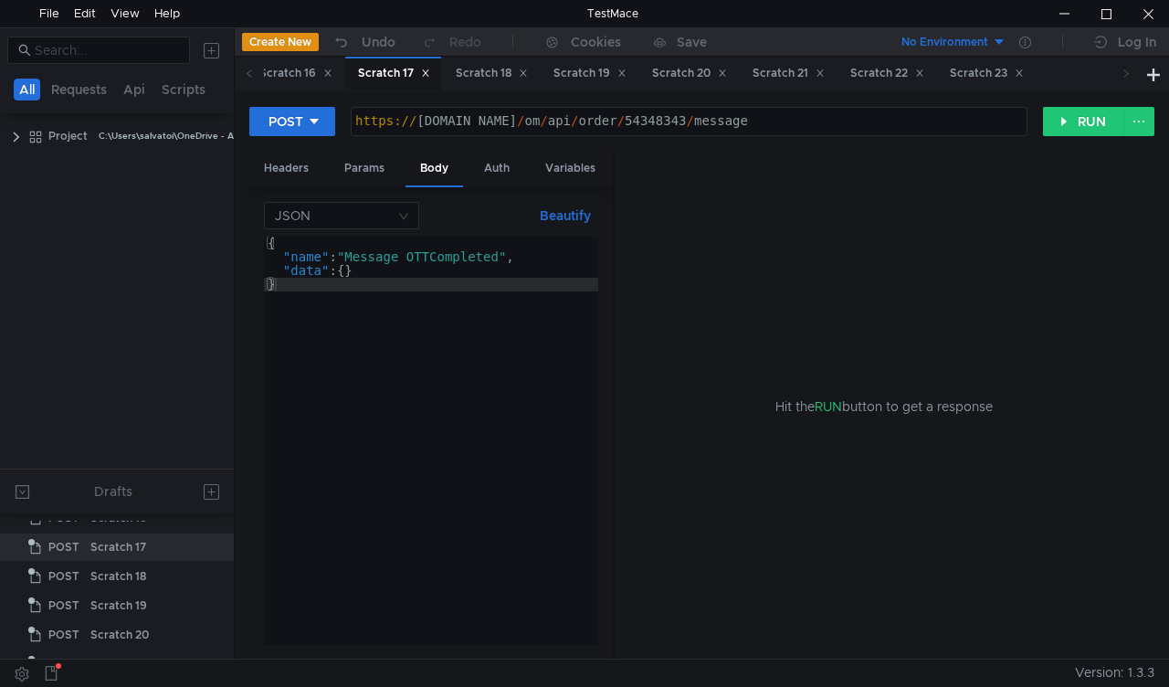
click at [629, 108] on div "https:// mbx.dfni.nl / om / api / order / 54348343 / message" at bounding box center [689, 121] width 675 height 27
paste textarea "nteractieve Televisie 10/07/2024 18/12/2024"
click at [624, 122] on div "https:// mbx.dfni.nl / om / api / order / 54348343 / message" at bounding box center [689, 134] width 675 height 41
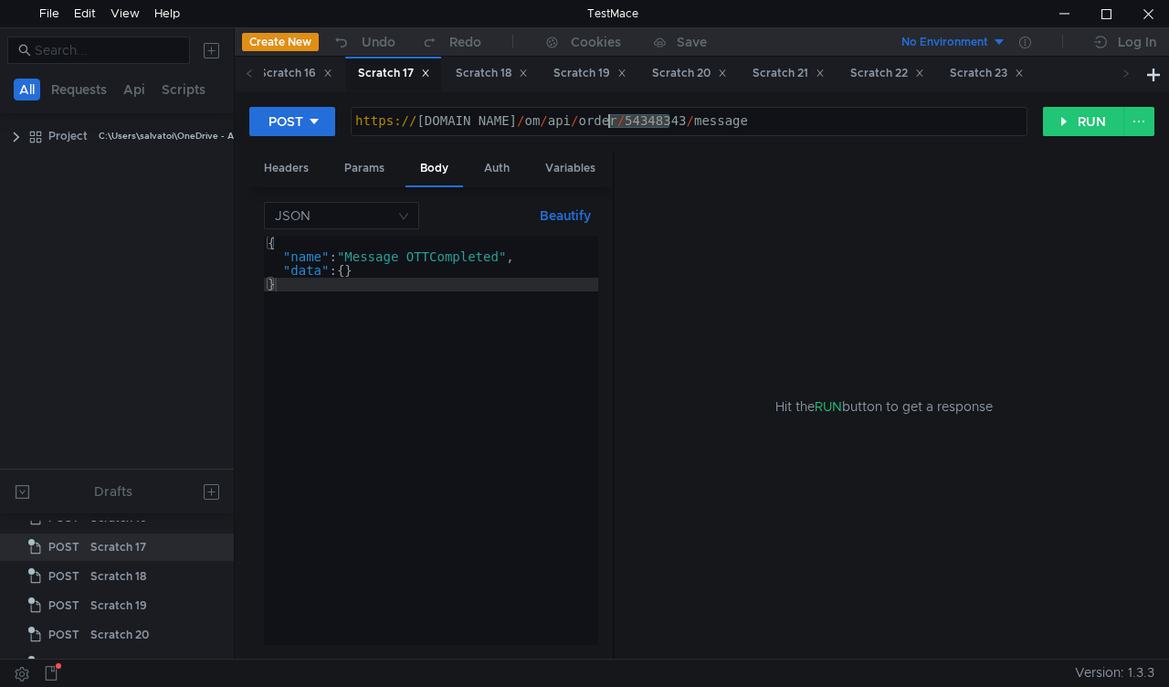
paste textarea "867304"
type textarea "https://mbx.dfni.nl/om/api/order/54867304/message"
click at [1056, 131] on button "RUN" at bounding box center [1083, 121] width 81 height 29
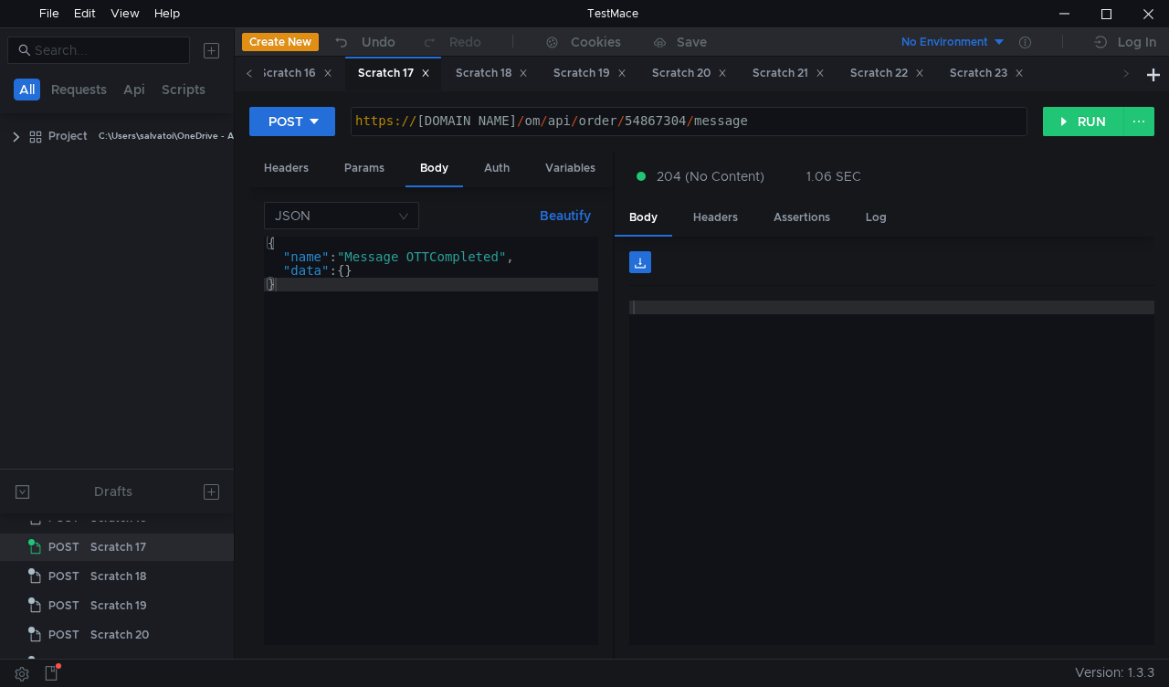
click at [253, 74] on icon at bounding box center [249, 72] width 9 height 9
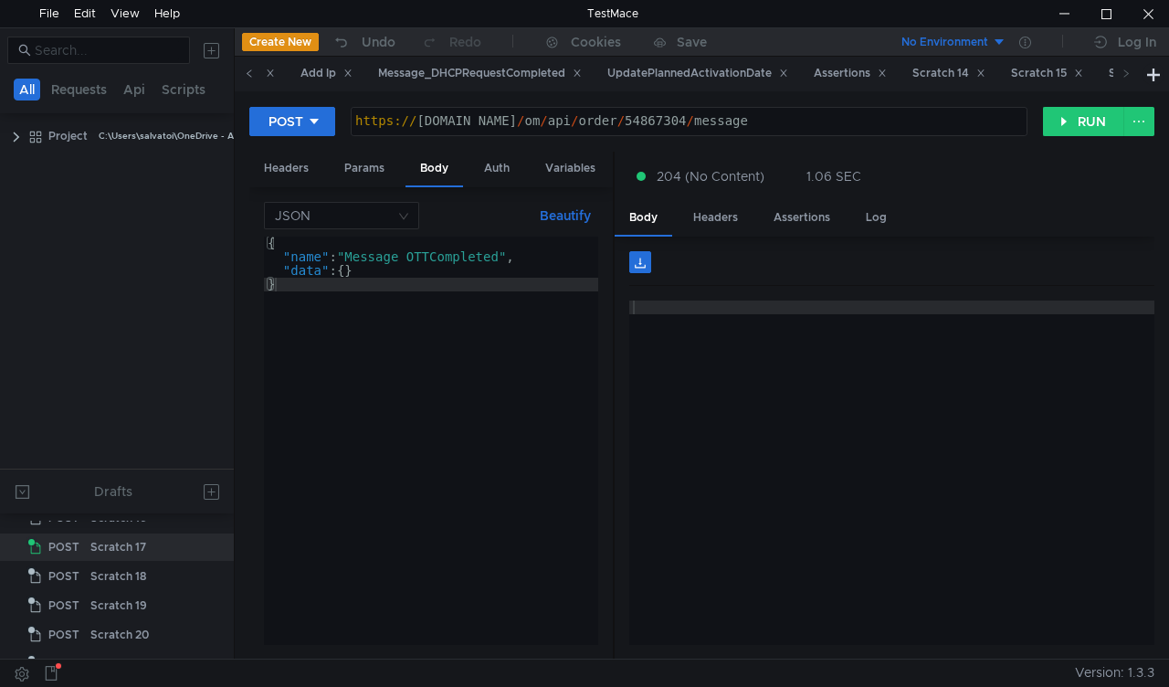
click at [253, 74] on icon at bounding box center [249, 72] width 9 height 9
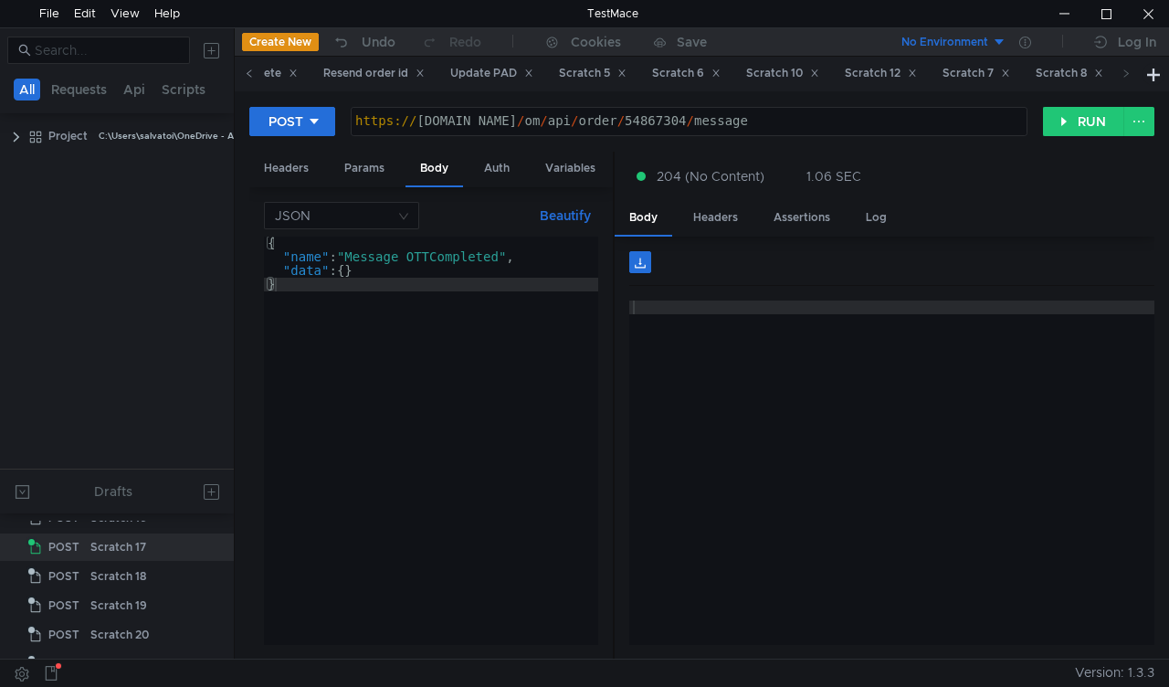
click at [253, 74] on icon at bounding box center [249, 72] width 9 height 9
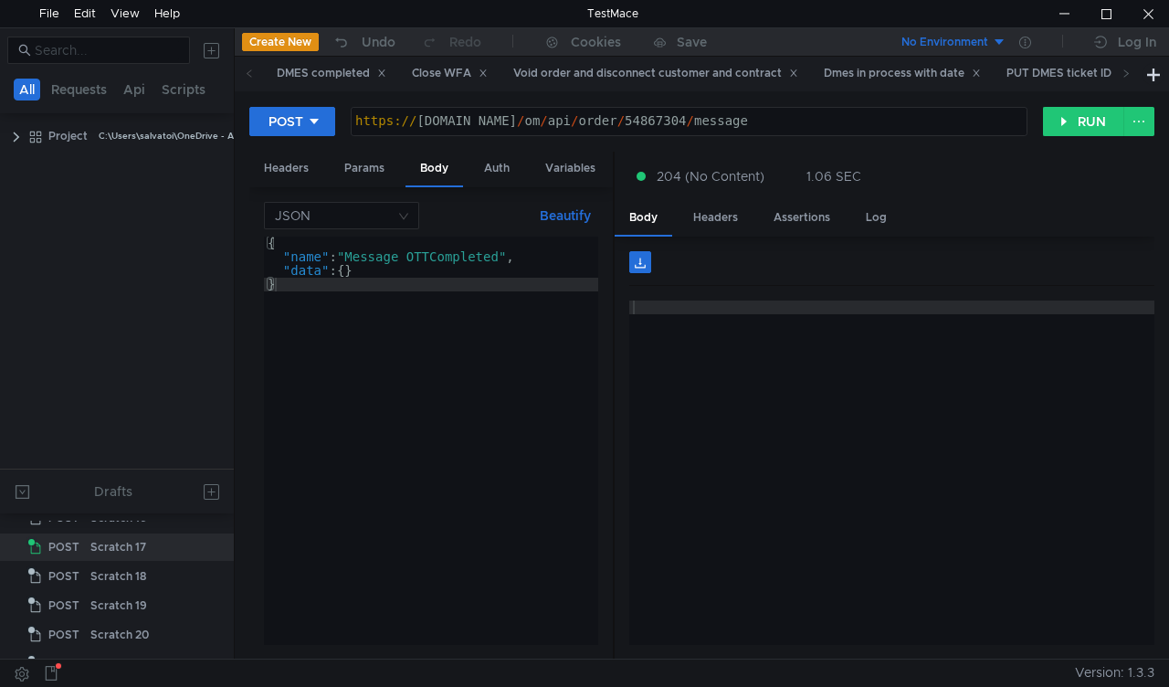
click at [253, 74] on icon at bounding box center [249, 72] width 9 height 9
click at [444, 71] on div "Close WFA" at bounding box center [450, 73] width 76 height 19
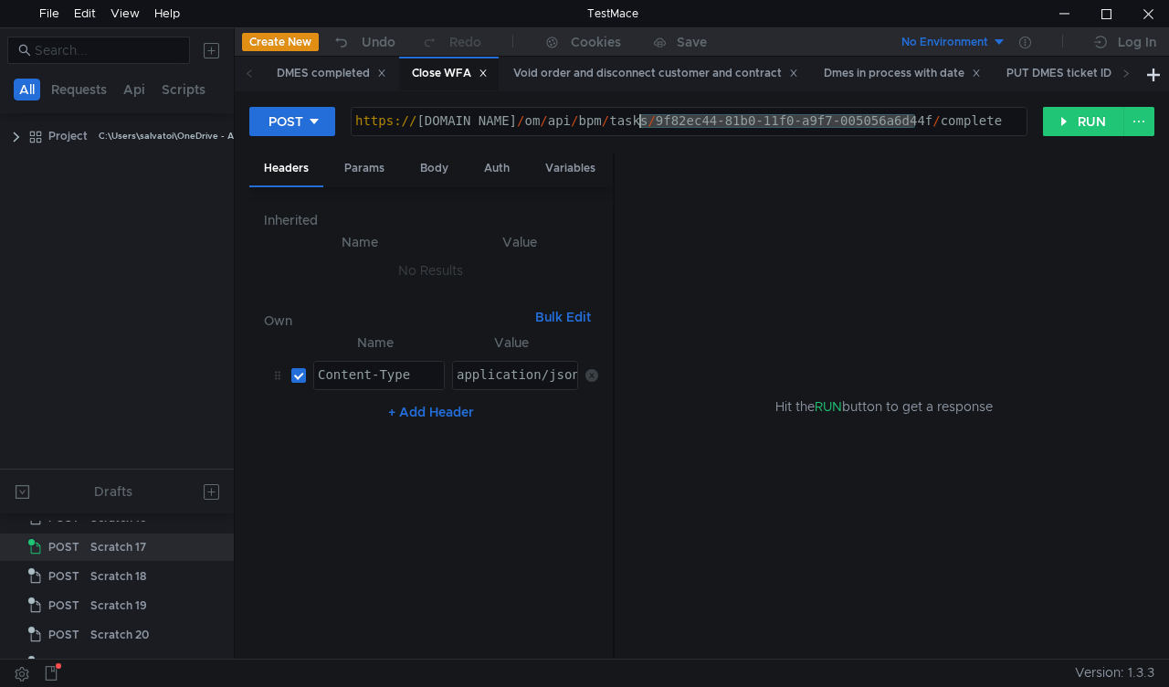
drag, startPoint x: 919, startPoint y: 115, endPoint x: 640, endPoint y: 129, distance: 278.9
click at [640, 129] on div "https:// mbx.dfni.nl / om / api / bpm / tasks / 9f82ec44-81b0-11f0-a9f7-005056a…" at bounding box center [689, 134] width 675 height 41
paste textarea "24244561-8270-11f0-a5df-005056a66d6a"
type textarea "[URL][DOMAIN_NAME]"
click at [1076, 122] on button "RUN" at bounding box center [1083, 121] width 81 height 29
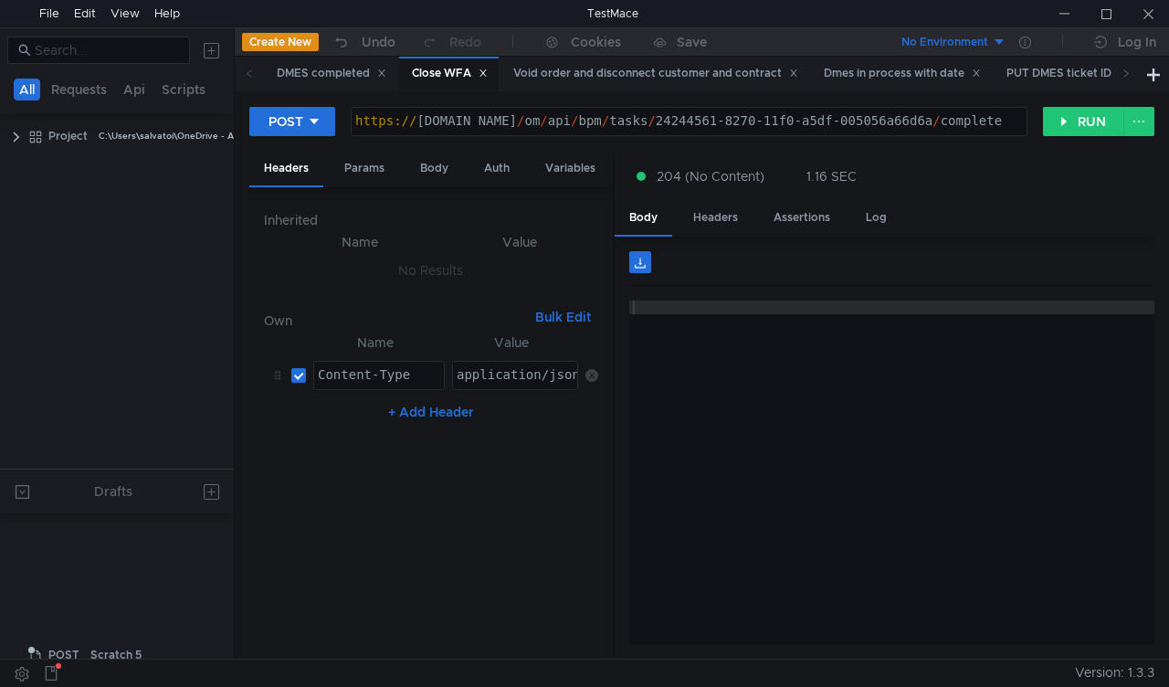
scroll to position [575, 0]
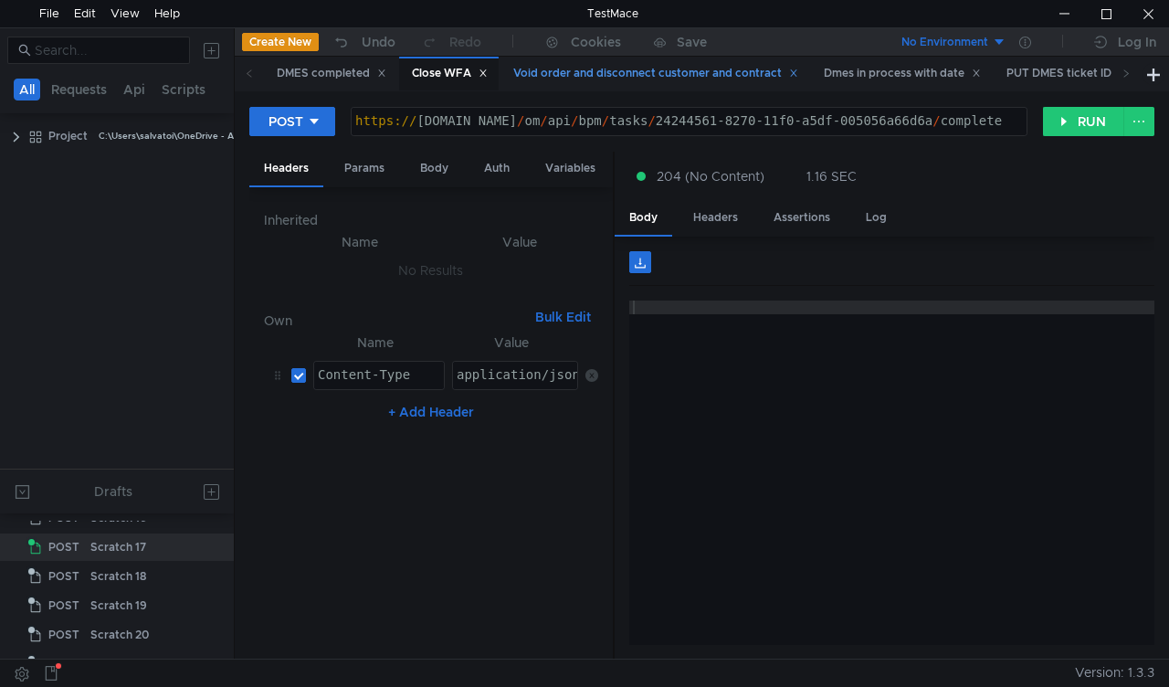
click at [690, 83] on div "Void order and disconnect customer and contract" at bounding box center [654, 74] width 309 height 34
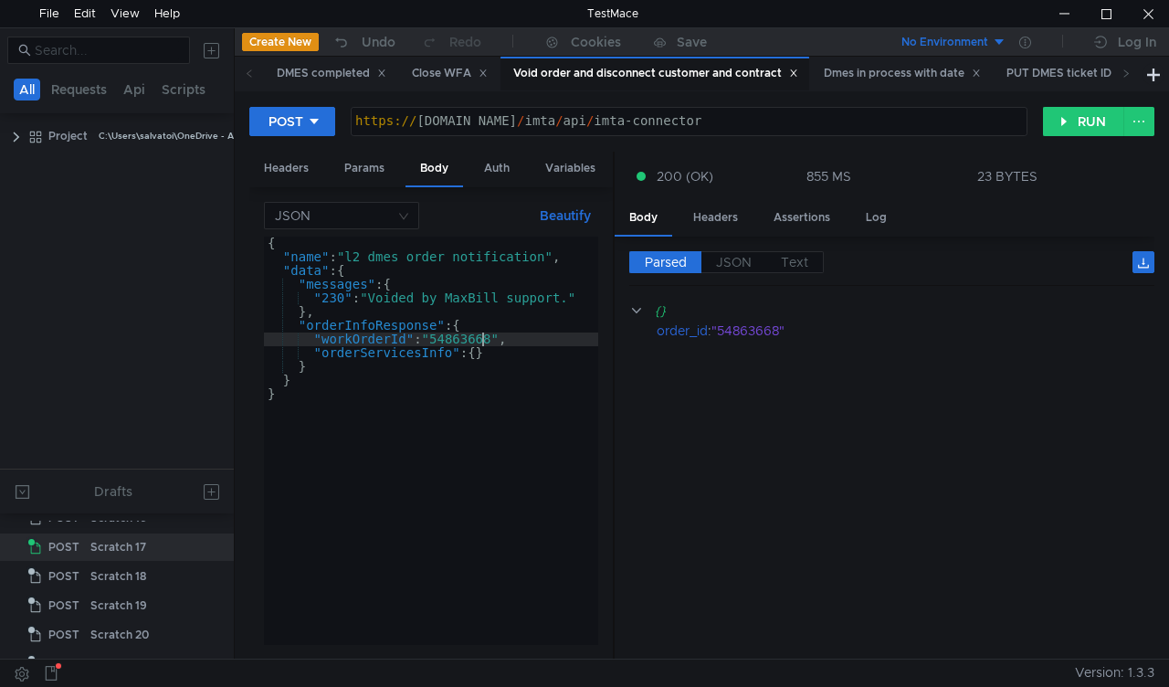
click at [482, 342] on div "{ "name" : "l2_dmes_order_notification" , "data" : { "messages" : { "230" : "Vo…" at bounding box center [431, 455] width 334 height 436
paste textarea "721287"
type textarea ""workOrderId": "54721287","
click at [1072, 115] on button "RUN" at bounding box center [1083, 121] width 81 height 29
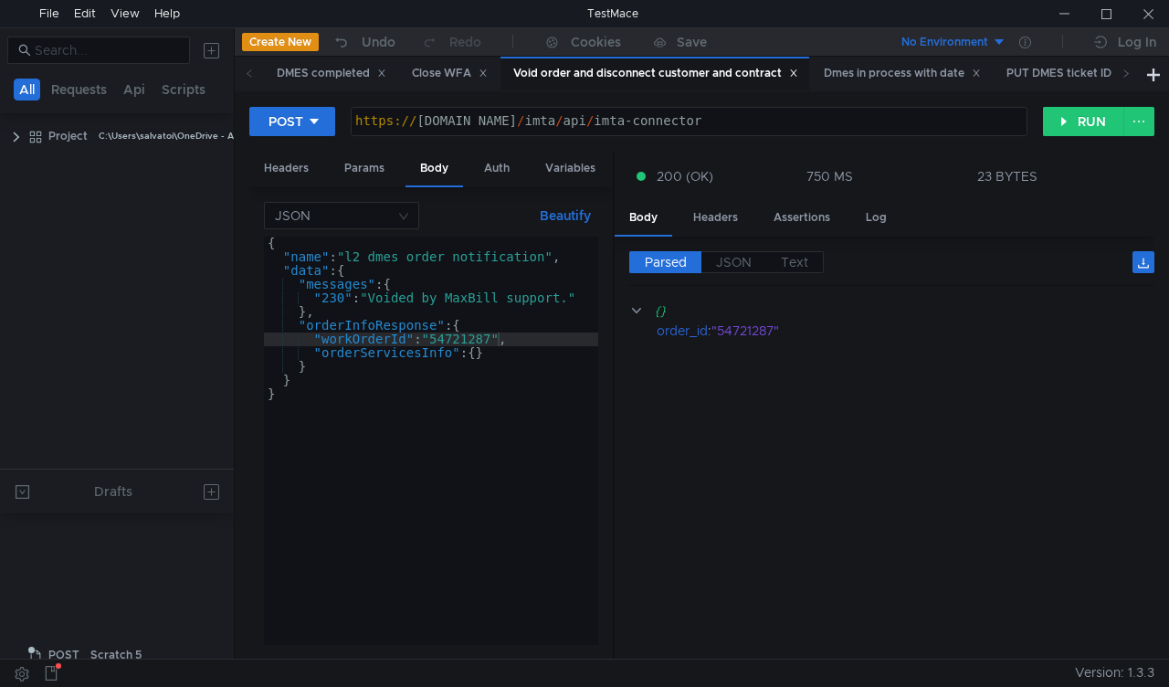
scroll to position [575, 0]
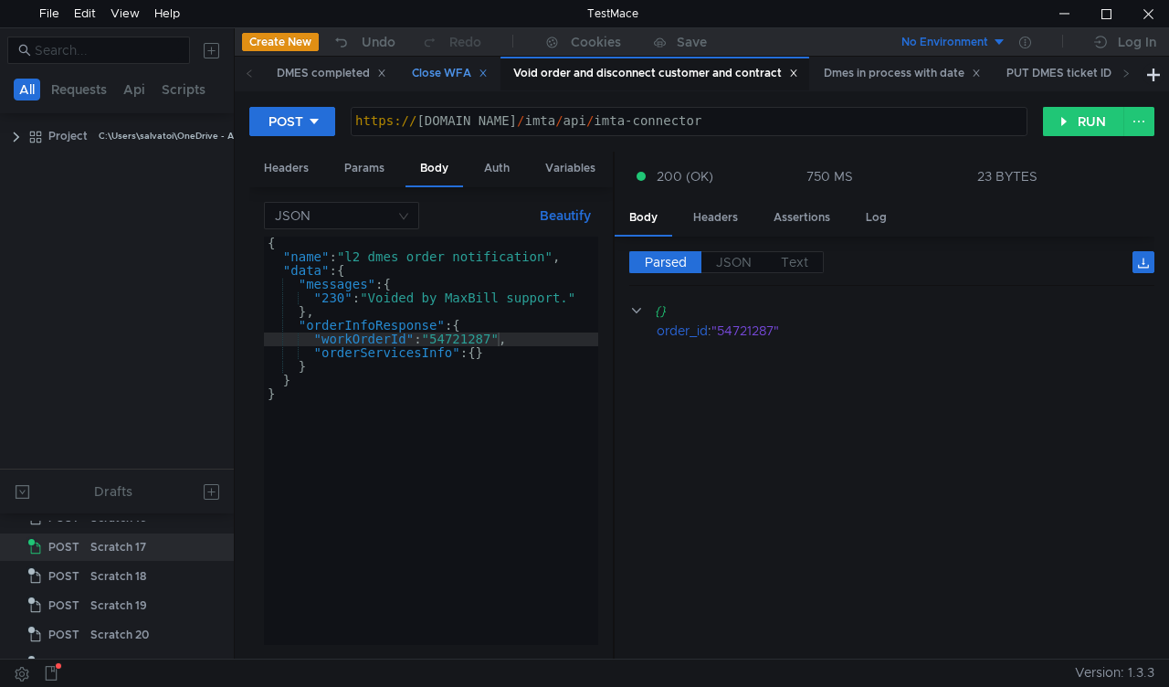
click at [444, 65] on div "Close WFA" at bounding box center [450, 73] width 76 height 19
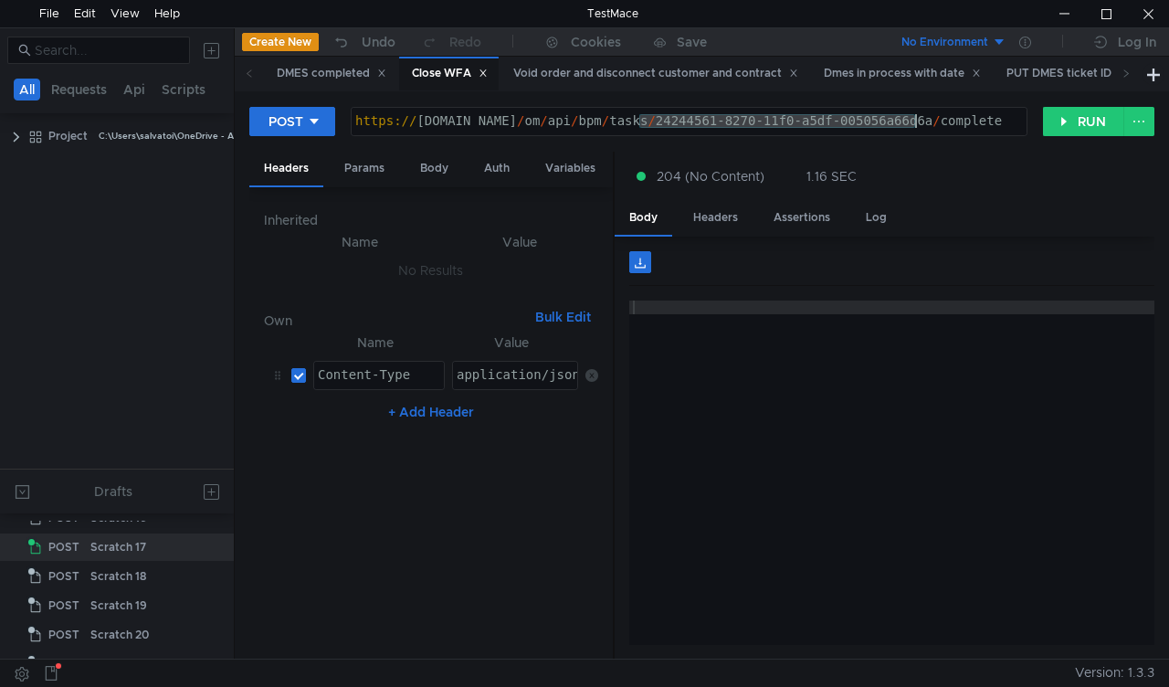
drag, startPoint x: 642, startPoint y: 119, endPoint x: 913, endPoint y: 130, distance: 271.4
click at [913, 130] on div "https:// mbx.dfni.nl / om / api / bpm / tasks / 24244561-8270-11f0-a5df-005056a…" at bounding box center [689, 134] width 675 height 41
paste textarea "1ac1b188-8288-11f0-a9f7-005056a6d44f"
type textarea "https://mbx.dfni.nl/om/api/bpm/tasks/1ac1b188-8288-11f0-a9f7-005056a6d44f/compl…"
click at [1065, 126] on button "RUN" at bounding box center [1083, 121] width 81 height 29
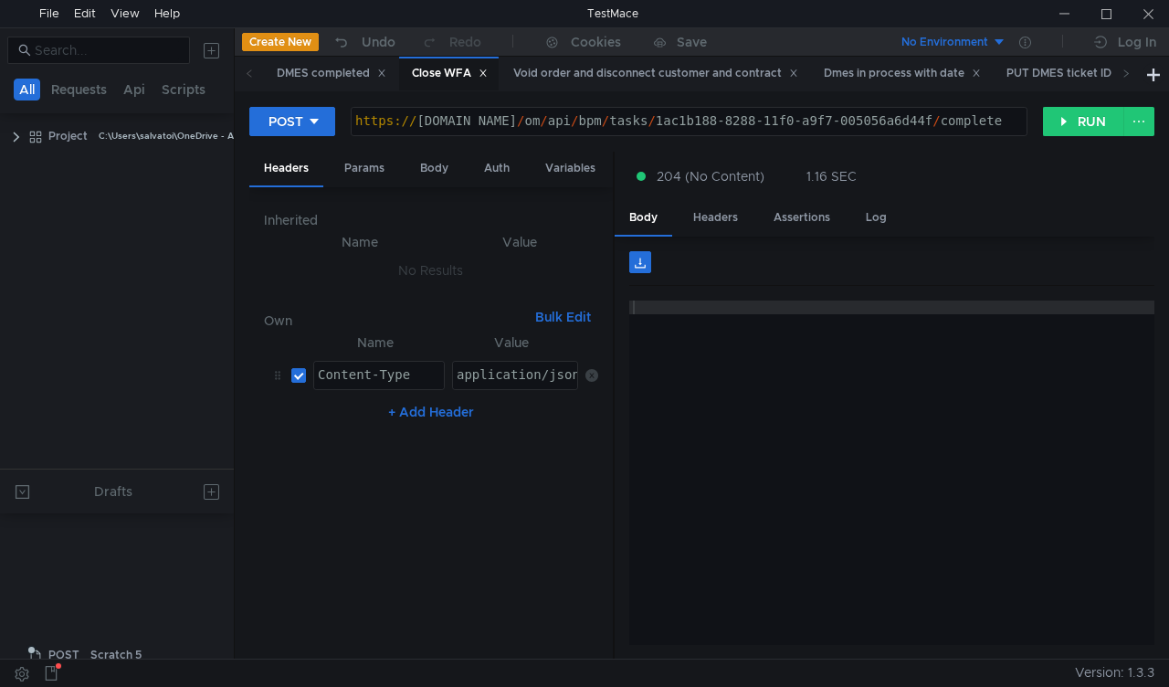
scroll to position [575, 0]
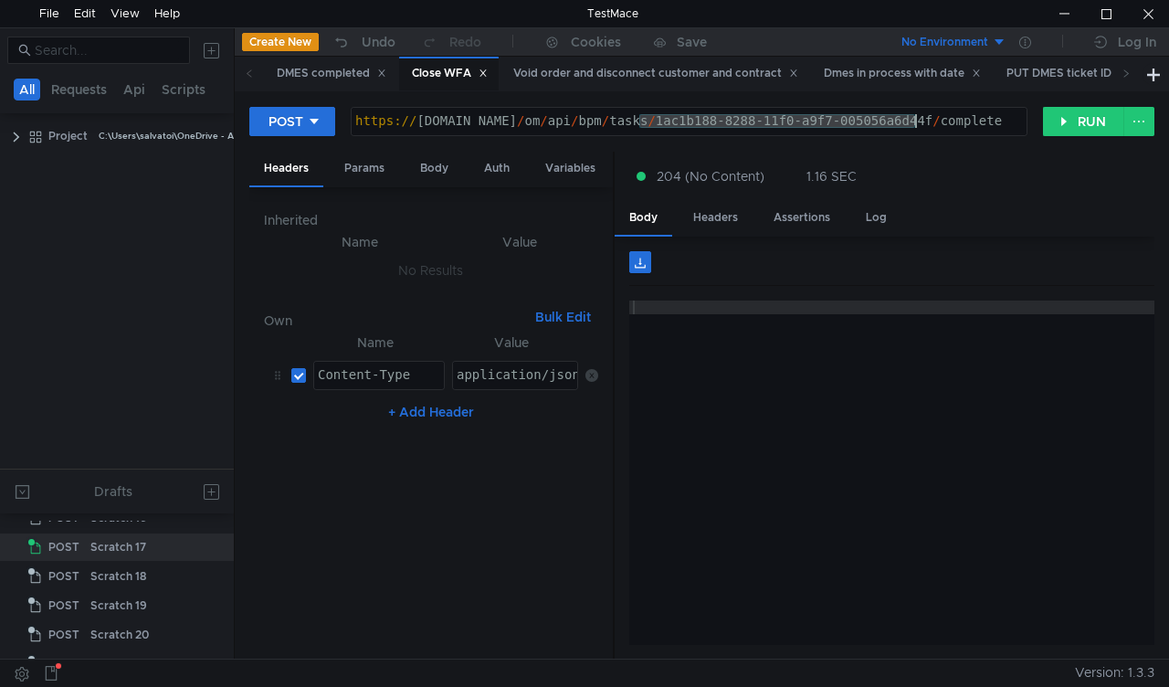
drag, startPoint x: 636, startPoint y: 120, endPoint x: 917, endPoint y: 122, distance: 281.3
click at [917, 122] on div "https:// mbx.dfni.nl / om / api / bpm / tasks / 1ac1b188-8288-11f0-a9f7-005056a…" at bounding box center [689, 134] width 675 height 41
paste textarea "bda0eb10-828b-11f0-b75b-005056a64e09"
click at [1050, 127] on button "RUN" at bounding box center [1083, 121] width 81 height 29
drag, startPoint x: 637, startPoint y: 119, endPoint x: 917, endPoint y: 111, distance: 279.5
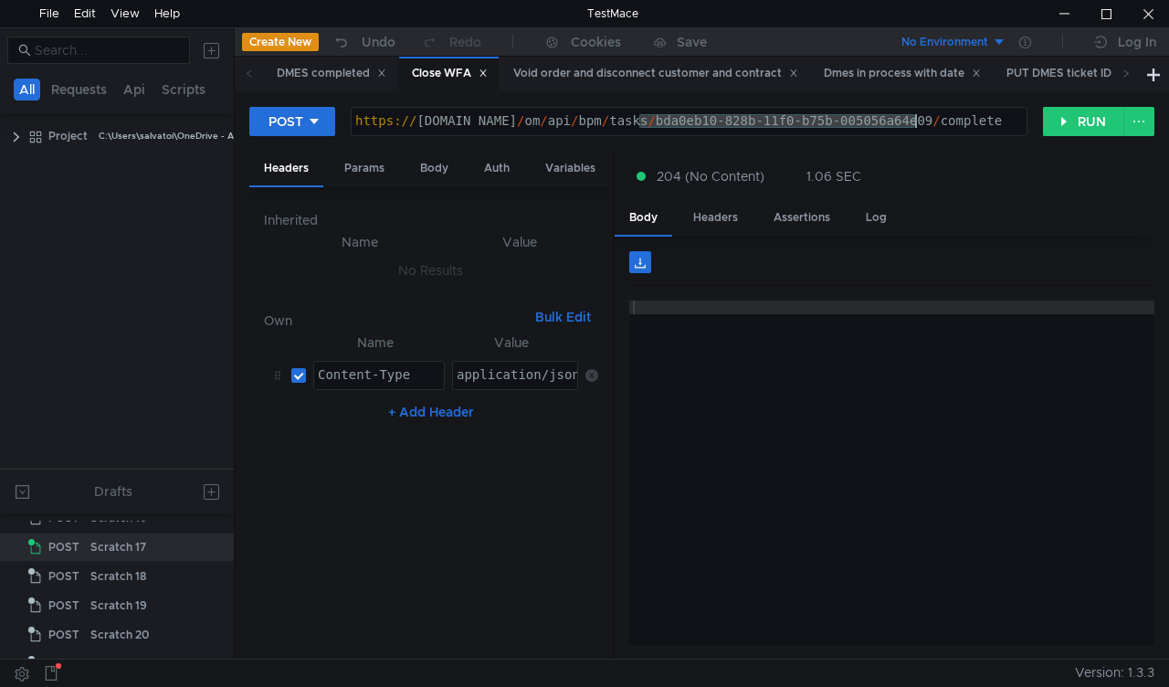
click at [917, 111] on div "https:// mbx.dfni.nl / om / api / bpm / tasks / bda0eb10-828b-11f0-b75b-005056a…" at bounding box center [689, 121] width 675 height 27
paste textarea "6d9d68cc-828c-11f0-a5df-005056a66d6a"
type textarea "https://mbx.dfni.nl/om/api/bpm/tasks/6d9d68cc-828c-11f0-a5df-005056a66d6a/compl…"
click at [1042, 114] on div "POST https://mbx.dfni.nl/om/api/bpm/tasks/6d9d68cc-828c-11f0-a5df-005056a66d6a/…" at bounding box center [646, 121] width 794 height 31
click at [1061, 121] on button "RUN" at bounding box center [1083, 121] width 81 height 29
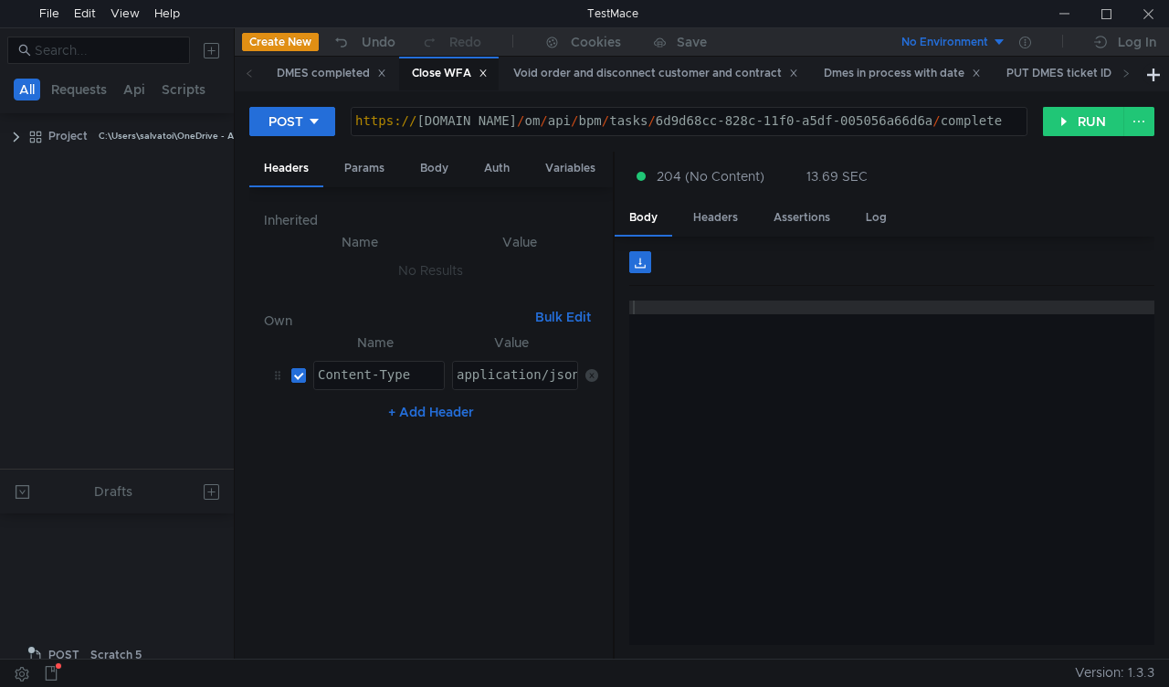
scroll to position [575, 0]
